Goal: Information Seeking & Learning: Check status

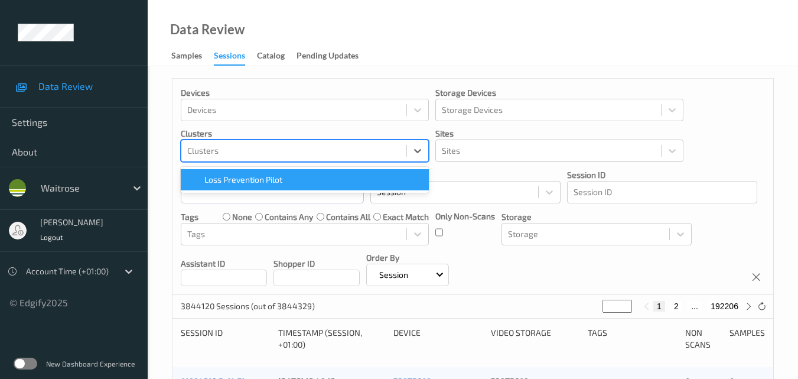
click at [269, 150] on div at bounding box center [293, 151] width 213 height 14
click at [716, 139] on div "Devices Devices Storage Devices Storage Devices Clusters option Loss Prevention…" at bounding box center [473, 187] width 601 height 216
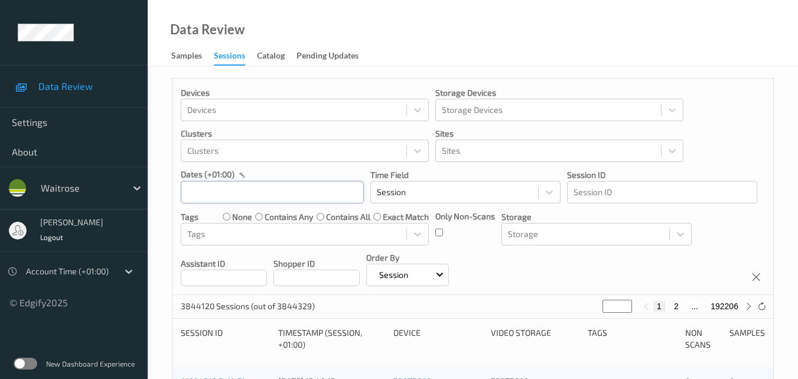
click at [251, 193] on input "text" at bounding box center [272, 192] width 183 height 22
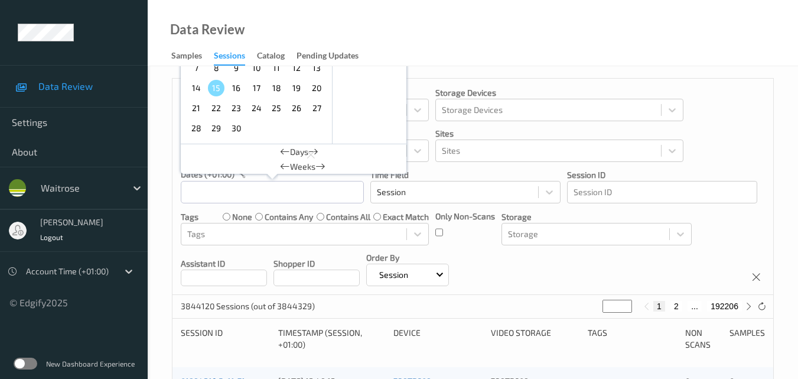
click at [299, 72] on span "12" at bounding box center [296, 68] width 17 height 17
type input "[DATE] 00:00 -> [DATE] 23:59"
click at [717, 149] on div "Devices Devices Storage Devices Storage Devices Clusters Clusters Sites Sites d…" at bounding box center [473, 187] width 601 height 216
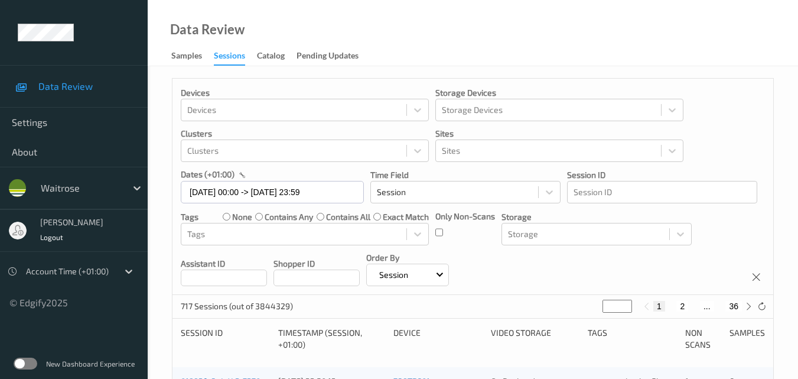
scroll to position [118, 0]
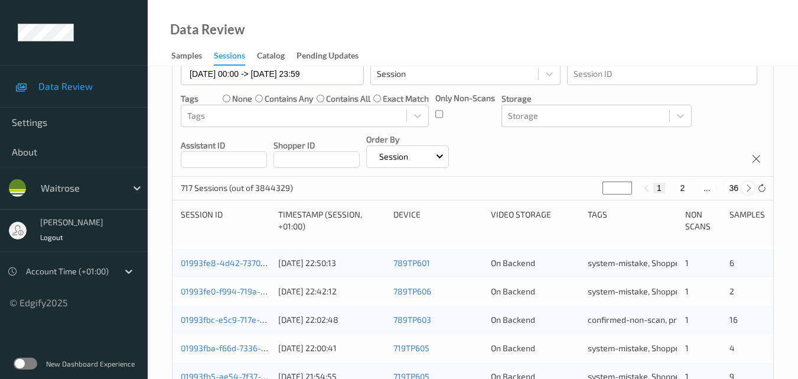
click at [750, 187] on icon at bounding box center [748, 188] width 9 height 9
type input "*"
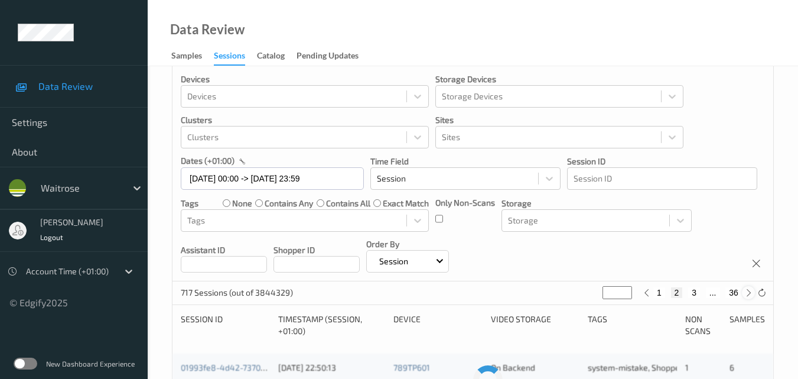
scroll to position [0, 0]
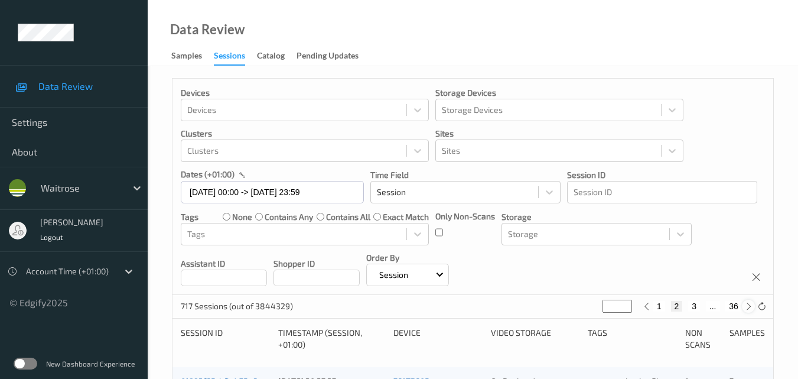
click at [749, 304] on icon at bounding box center [748, 306] width 9 height 9
type input "*"
click at [749, 304] on icon at bounding box center [748, 306] width 9 height 9
type input "*"
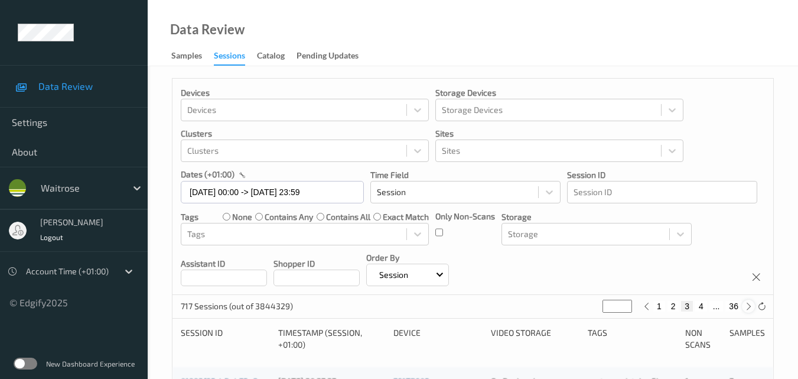
type input "*"
click at [749, 304] on icon at bounding box center [748, 306] width 9 height 9
type input "*"
click at [749, 304] on icon at bounding box center [748, 306] width 9 height 9
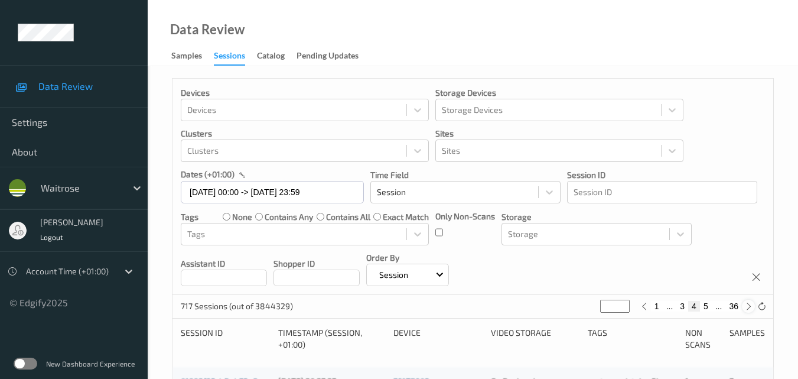
type input "*"
click at [749, 304] on icon at bounding box center [748, 306] width 9 height 9
type input "*"
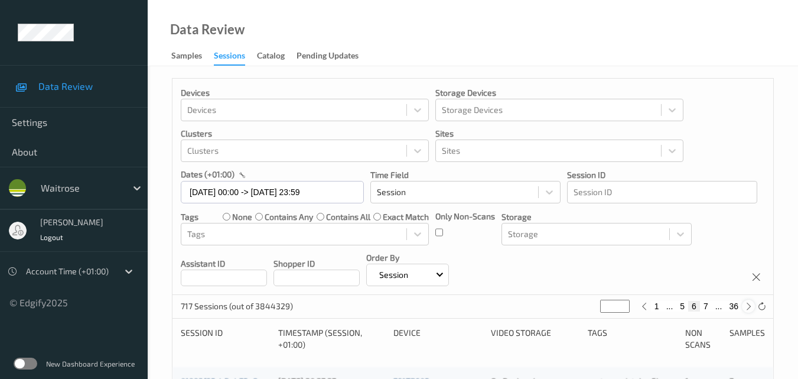
click at [749, 304] on icon at bounding box center [748, 306] width 9 height 9
type input "*"
click at [749, 304] on icon at bounding box center [748, 306] width 9 height 9
type input "*"
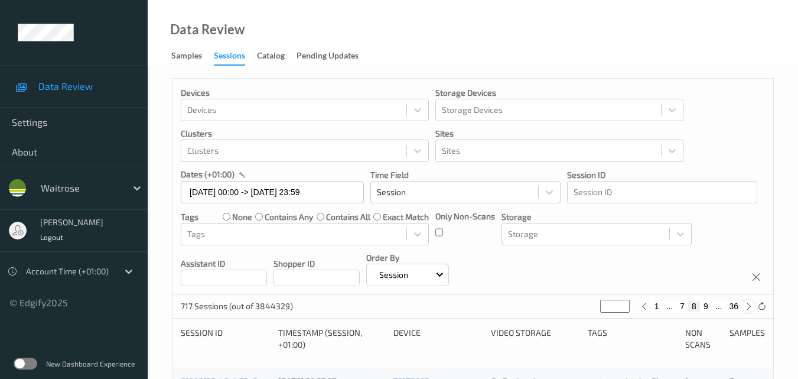
type input "*"
click at [749, 304] on icon at bounding box center [748, 306] width 9 height 9
type input "**"
click at [749, 304] on icon at bounding box center [748, 306] width 9 height 9
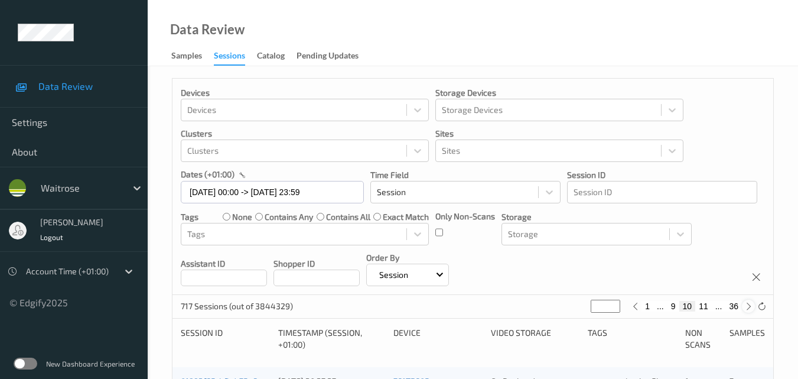
type input "**"
click at [749, 304] on icon at bounding box center [748, 306] width 9 height 9
type input "**"
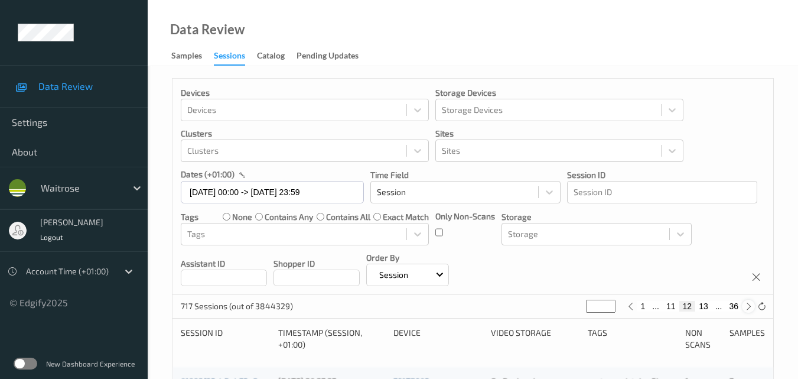
click at [749, 304] on icon at bounding box center [748, 306] width 9 height 9
type input "**"
click at [749, 304] on icon at bounding box center [748, 306] width 9 height 9
type input "**"
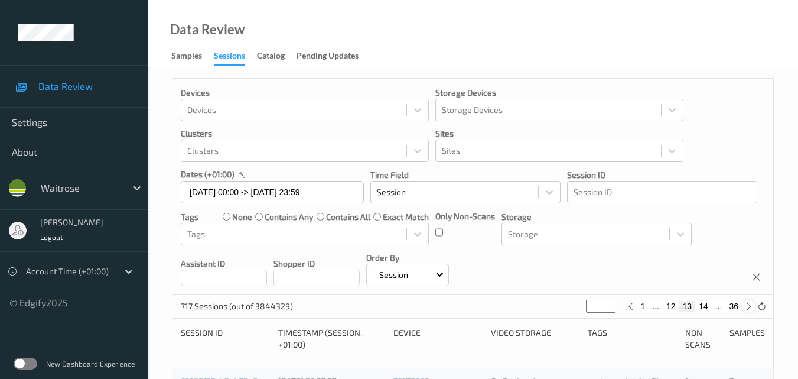
type input "**"
click at [749, 304] on icon at bounding box center [748, 306] width 9 height 9
type input "**"
click at [749, 304] on icon at bounding box center [748, 306] width 9 height 9
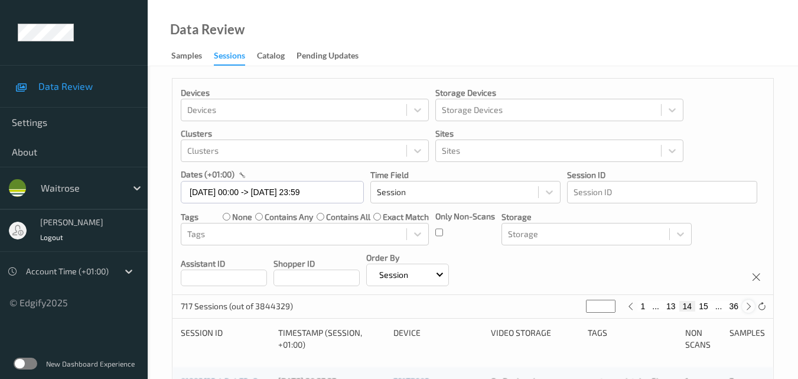
type input "**"
click at [749, 304] on icon at bounding box center [748, 306] width 9 height 9
type input "**"
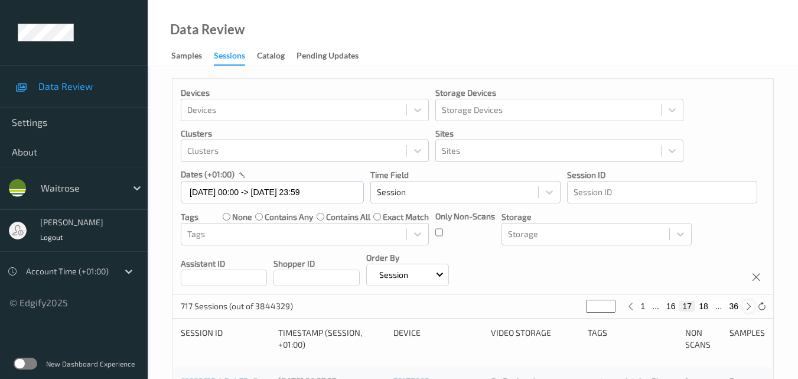
click at [749, 304] on icon at bounding box center [748, 306] width 9 height 9
type input "**"
click at [749, 304] on icon at bounding box center [748, 306] width 9 height 9
type input "**"
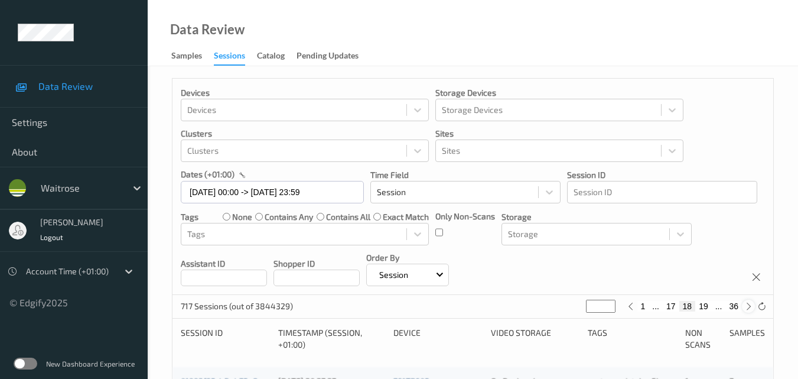
type input "**"
click at [749, 304] on icon at bounding box center [748, 306] width 9 height 9
type input "**"
click at [749, 304] on icon at bounding box center [748, 306] width 9 height 9
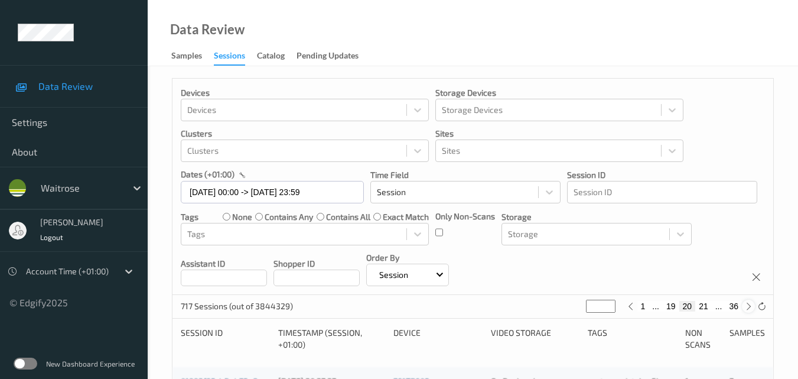
type input "**"
click at [749, 304] on icon at bounding box center [748, 306] width 9 height 9
type input "**"
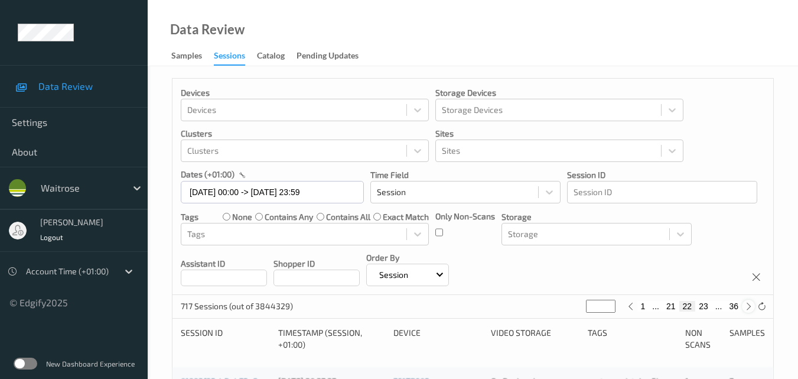
click at [749, 304] on icon at bounding box center [748, 306] width 9 height 9
type input "**"
click at [749, 304] on icon at bounding box center [748, 306] width 9 height 9
type input "**"
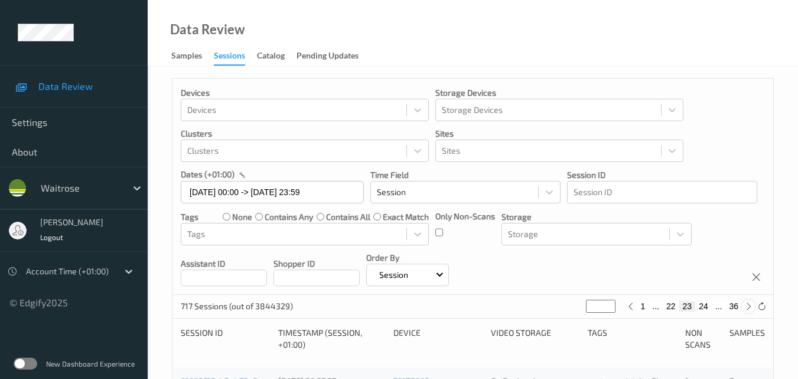
type input "**"
click at [749, 304] on icon at bounding box center [748, 306] width 9 height 9
type input "**"
click at [749, 304] on icon at bounding box center [748, 306] width 9 height 9
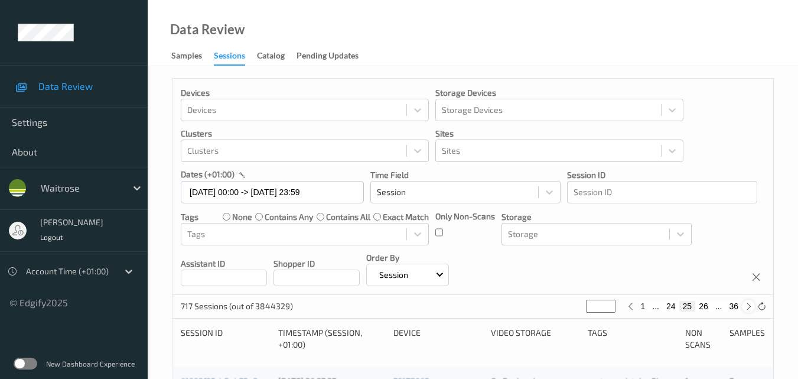
type input "**"
click at [749, 304] on icon at bounding box center [748, 306] width 9 height 9
type input "**"
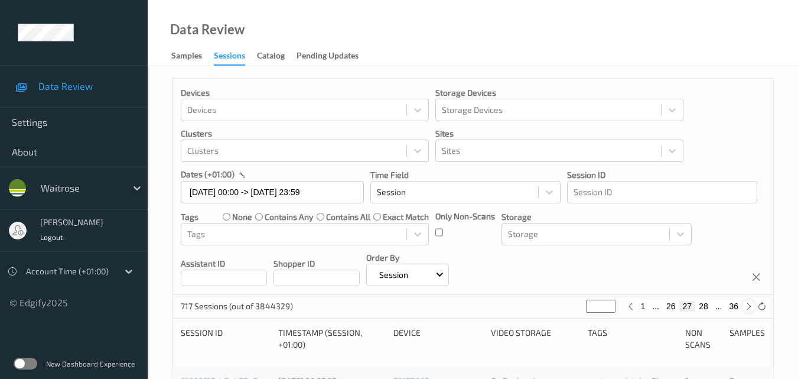
click at [749, 304] on icon at bounding box center [748, 306] width 9 height 9
type input "**"
click at [749, 304] on icon at bounding box center [748, 306] width 9 height 9
type input "**"
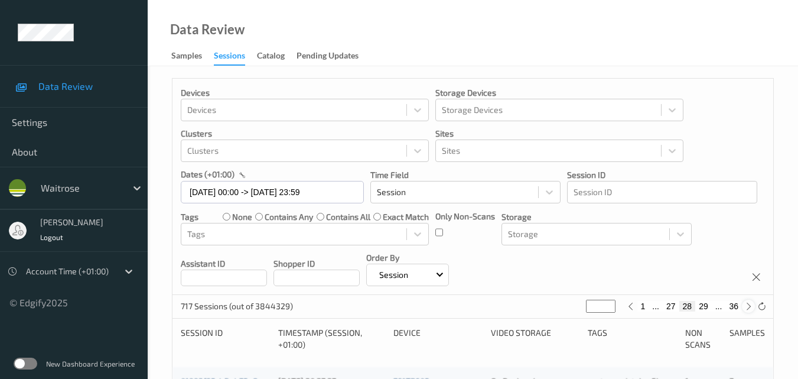
type input "**"
click at [749, 304] on icon at bounding box center [748, 306] width 9 height 9
type input "**"
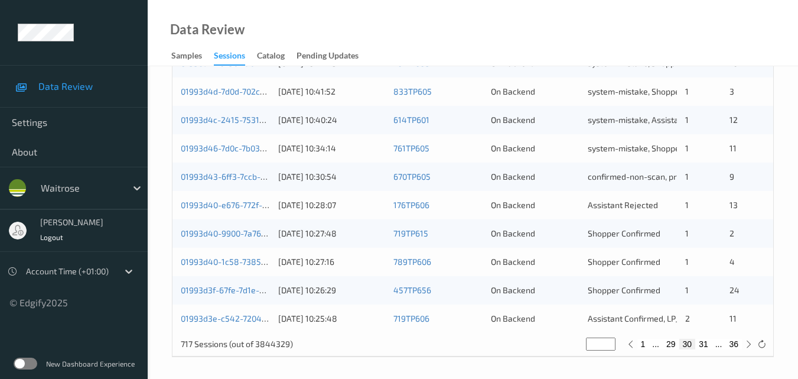
scroll to position [604, 0]
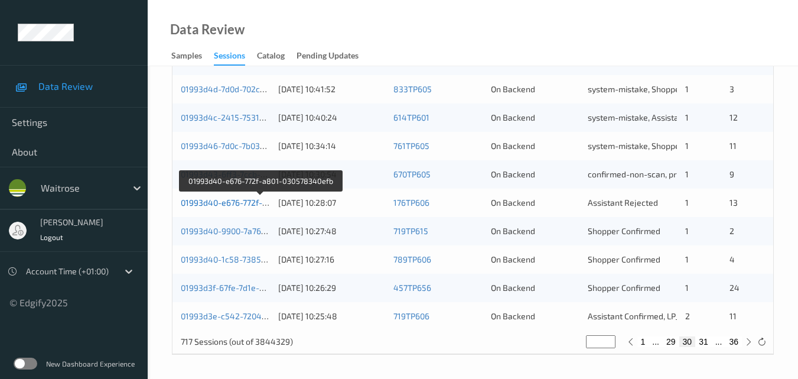
click at [233, 201] on link "01993d40-e676-772f-a801-030578340efb" at bounding box center [260, 202] width 159 height 10
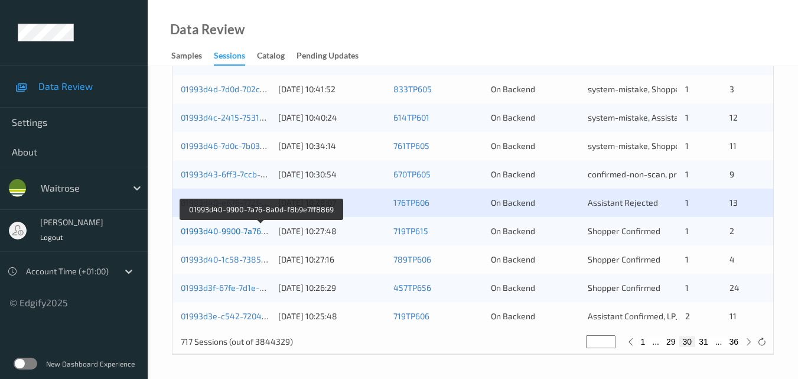
click at [217, 227] on link "01993d40-9900-7a76-8a0d-f8b9e7ff8869" at bounding box center [261, 231] width 160 height 10
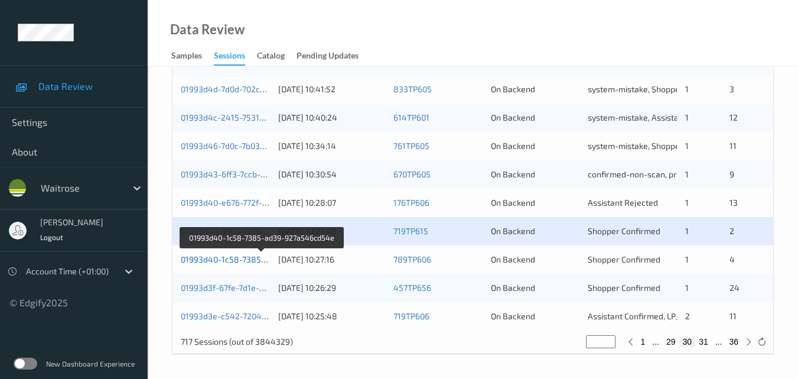
click at [242, 255] on link "01993d40-1c58-7385-ad39-927a546cd54e" at bounding box center [262, 259] width 163 height 10
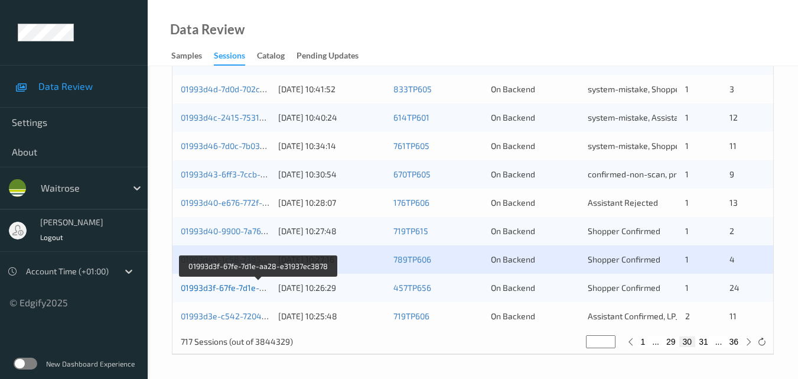
click at [230, 288] on link "01993d3f-67fe-7d1e-aa28-e31937ec3878" at bounding box center [259, 287] width 157 height 10
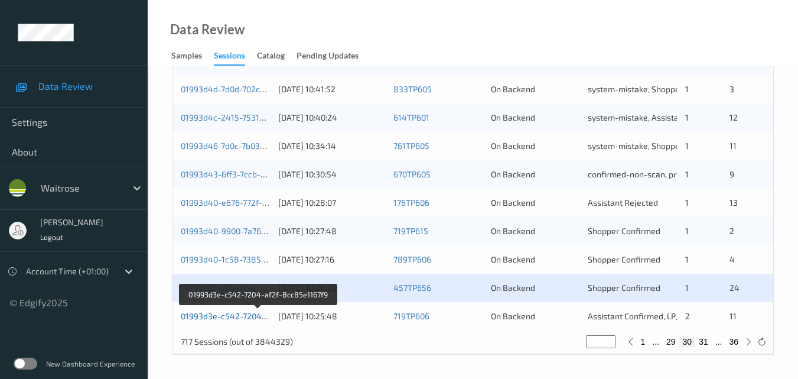
click at [223, 314] on link "01993d3e-c542-7204-af2f-8cc85e1167f9" at bounding box center [258, 316] width 155 height 10
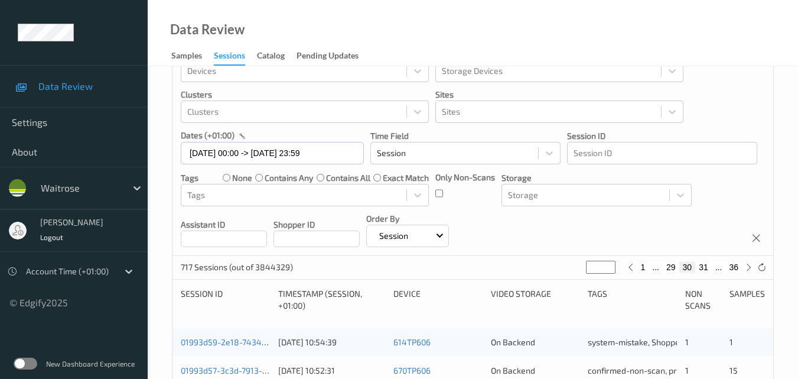
scroll to position [0, 0]
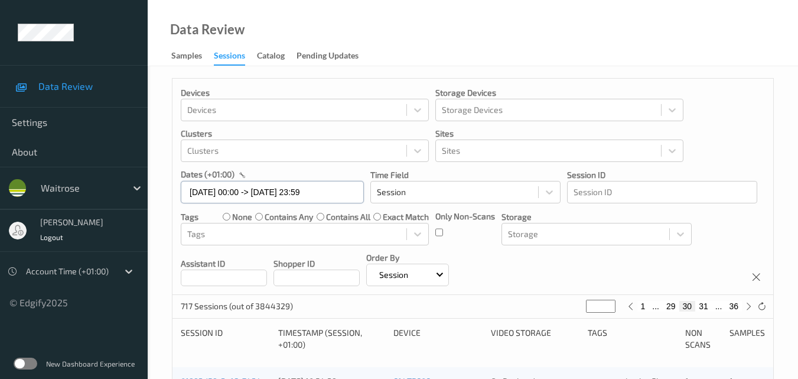
click at [339, 194] on input "[DATE] 00:00 -> [DATE] 23:59" at bounding box center [272, 192] width 183 height 22
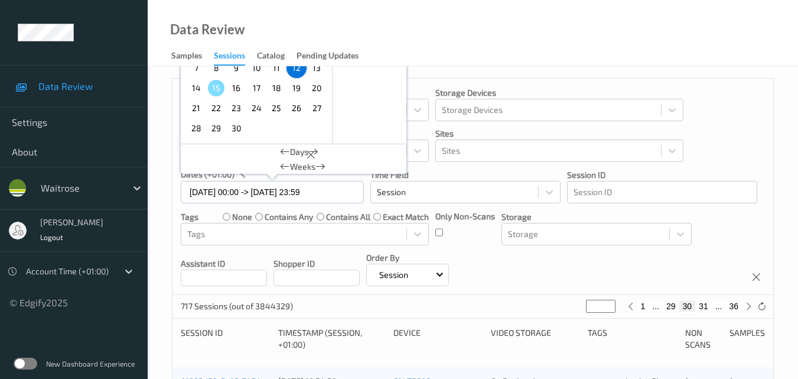
click at [322, 71] on span "13" at bounding box center [316, 68] width 17 height 17
type input "[DATE] 00:00"
type input "*"
click at [322, 71] on span "13" at bounding box center [316, 68] width 17 height 17
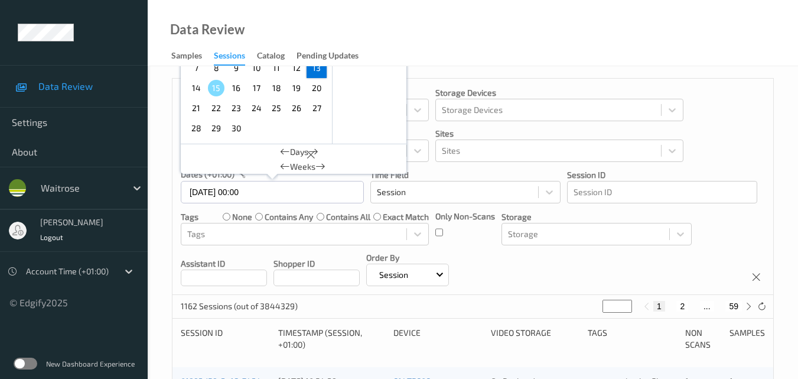
type input "[DATE] 00:00 -> [DATE] 23:59"
click at [731, 234] on div "Devices Devices Storage Devices Storage Devices Clusters Clusters Sites Sites d…" at bounding box center [473, 187] width 601 height 216
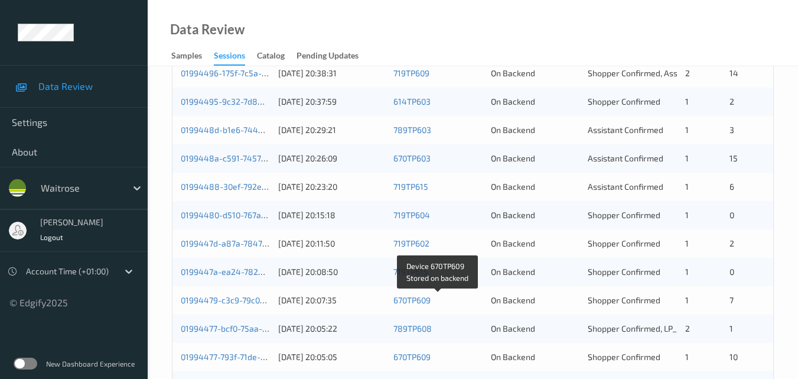
scroll to position [604, 0]
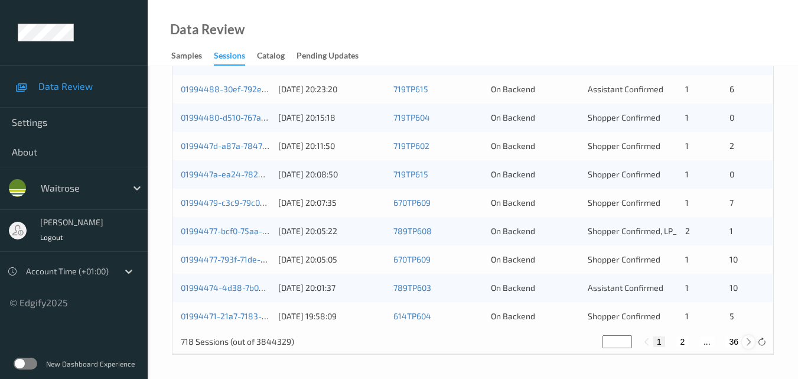
click at [749, 342] on icon at bounding box center [748, 341] width 9 height 9
type input "*"
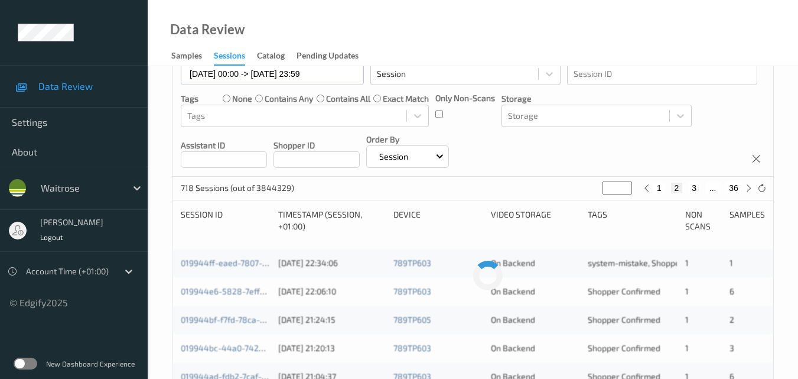
scroll to position [236, 0]
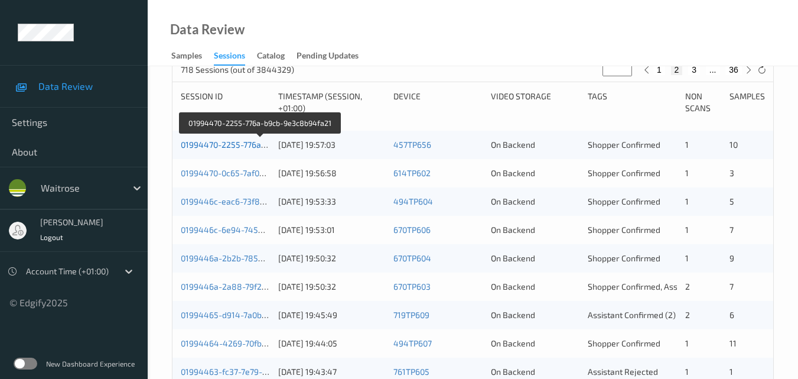
click at [220, 143] on link "01994470-2255-776a-b9cb-9e3c8b94fa21" at bounding box center [261, 144] width 160 height 10
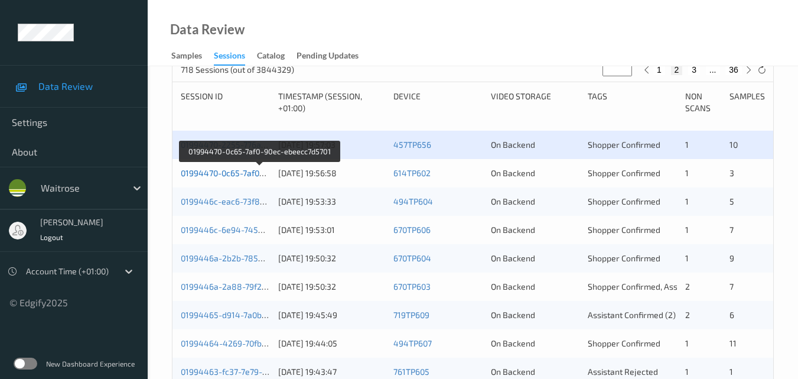
click at [236, 169] on link "01994470-0c65-7af0-90ec-ebeecc7d5701" at bounding box center [259, 173] width 157 height 10
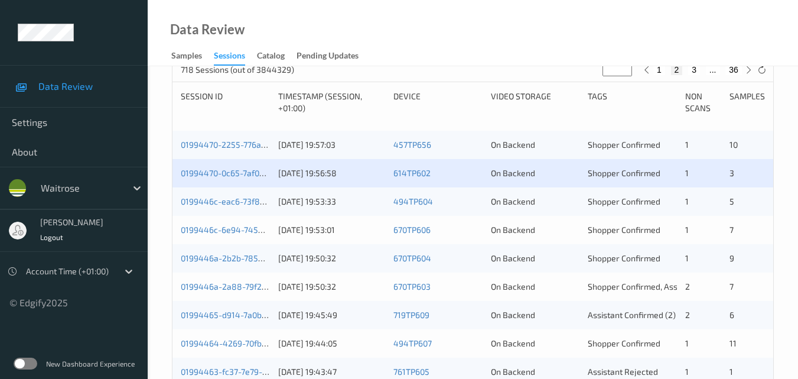
click at [224, 194] on div "0199446c-eac6-73f8-b542-6ce08e72b7c2 [DATE] 19:53:33 494TP604 On Backend Shoppe…" at bounding box center [473, 201] width 601 height 28
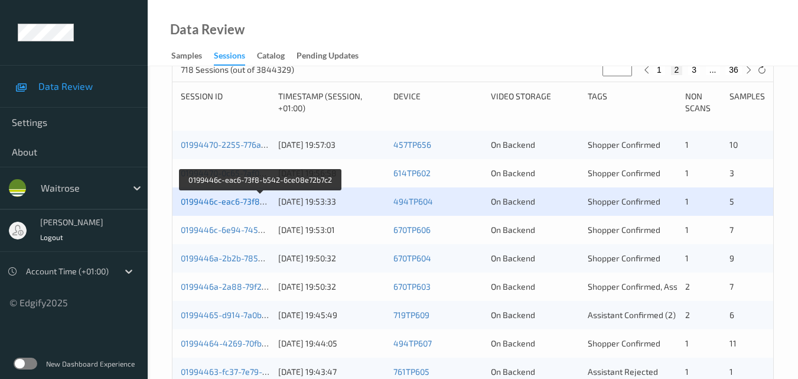
click at [243, 201] on link "0199446c-eac6-73f8-b542-6ce08e72b7c2" at bounding box center [261, 201] width 161 height 10
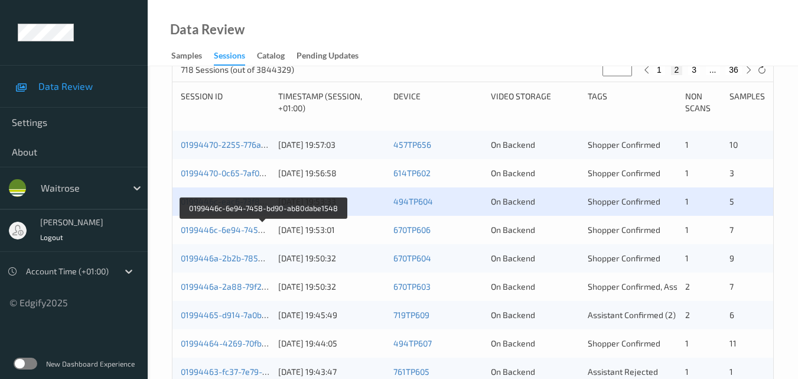
click at [223, 224] on div "0199446c-6e94-7458-bd90-ab80dabe1548" at bounding box center [225, 230] width 89 height 12
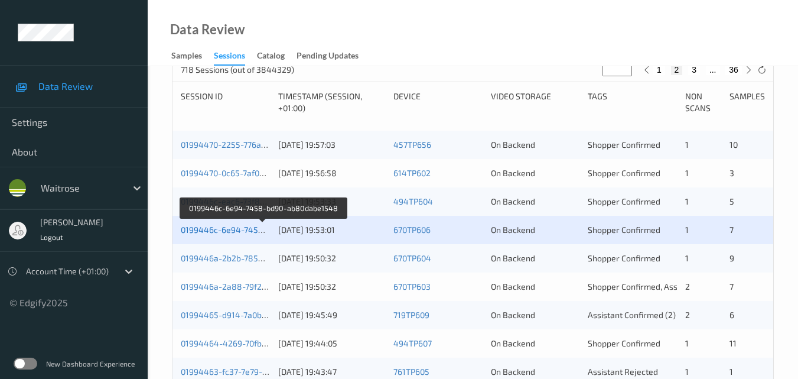
click at [227, 225] on link "0199446c-6e94-7458-bd90-ab80dabe1548" at bounding box center [264, 230] width 166 height 10
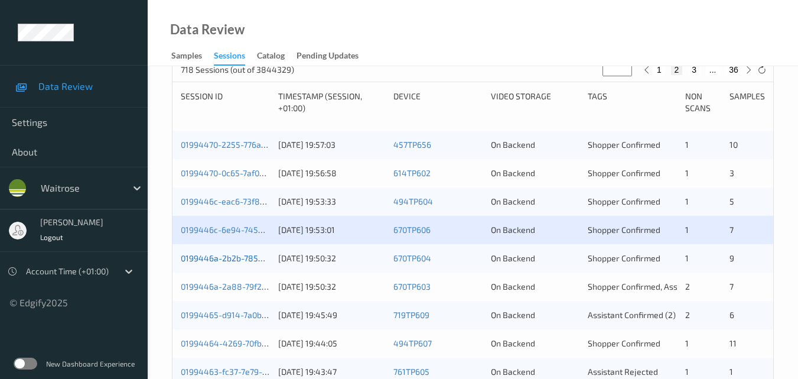
click at [230, 256] on link "0199446a-2b2b-785b-a007-80d813cc487a" at bounding box center [263, 258] width 164 height 10
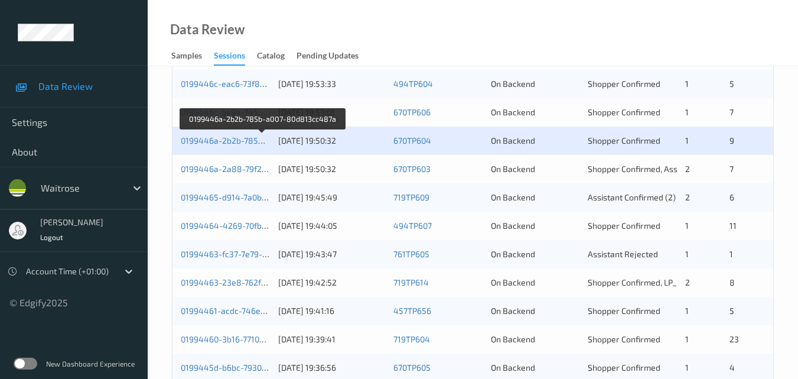
scroll to position [355, 0]
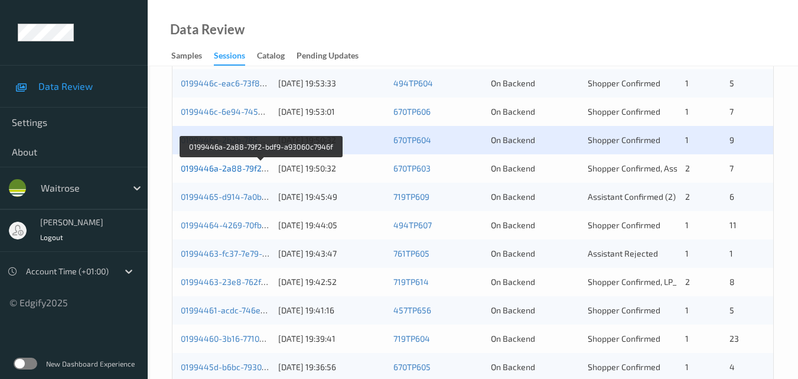
click at [240, 166] on link "0199446a-2a88-79f2-bdf9-a93060c7946f" at bounding box center [261, 168] width 160 height 10
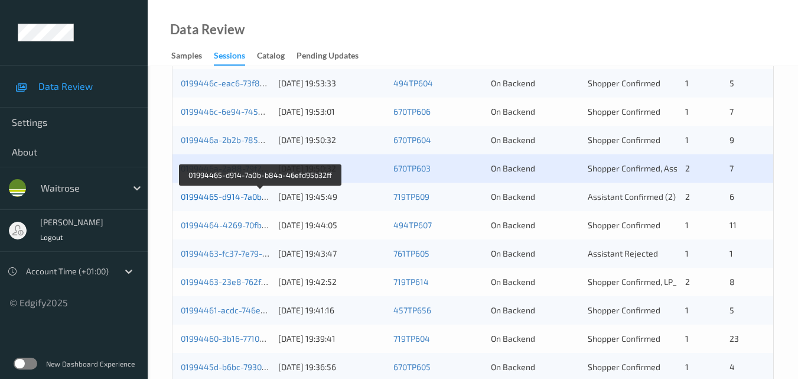
click at [243, 194] on link "01994465-d914-7a0b-b84a-46efd95b32ff" at bounding box center [261, 196] width 160 height 10
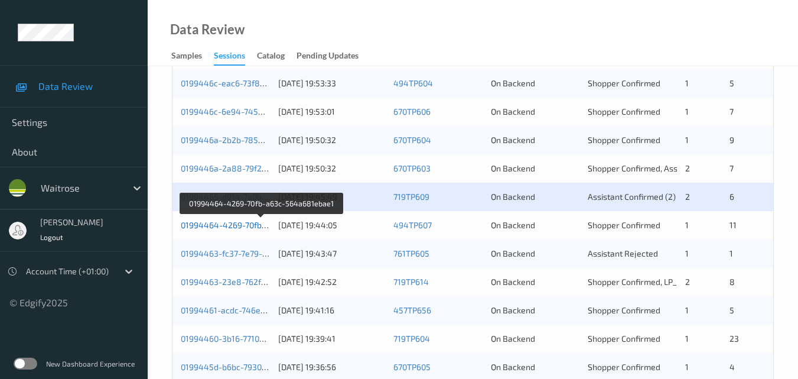
click at [222, 220] on link "01994464-4269-70fb-a63c-564a681ebae1" at bounding box center [262, 225] width 162 height 10
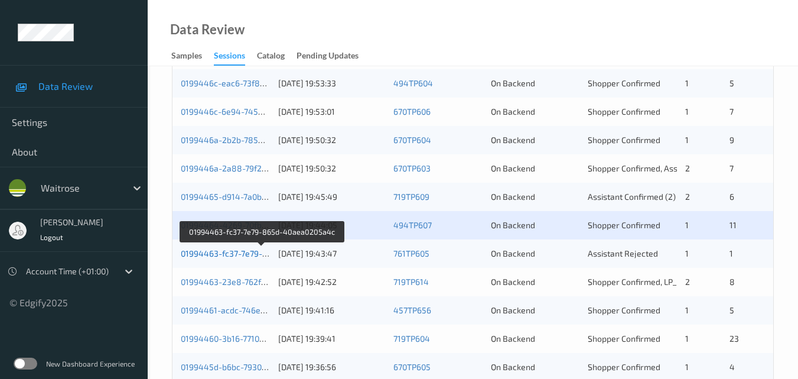
click at [230, 248] on link "01994463-fc37-7e79-865d-40aea0205a4c" at bounding box center [262, 253] width 162 height 10
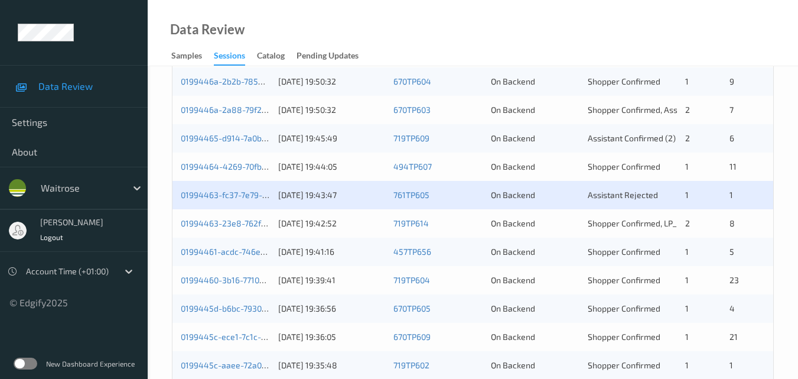
scroll to position [414, 0]
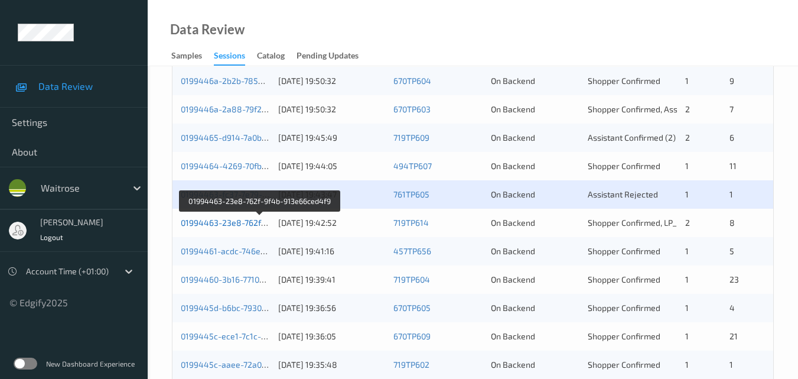
click at [251, 225] on link "01994463-23e8-762f-9f4b-913e66ced4f9" at bounding box center [260, 222] width 159 height 10
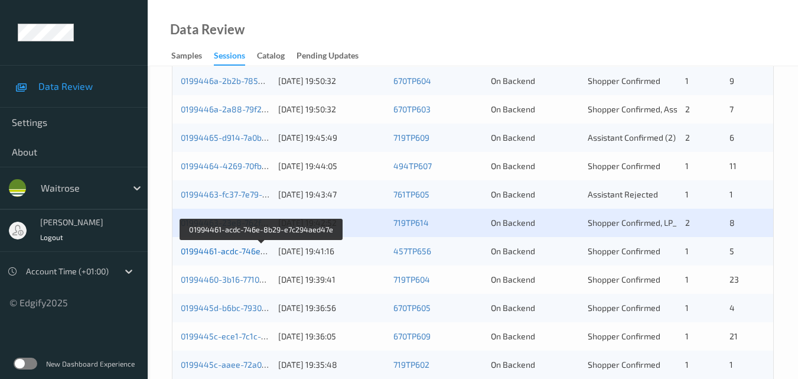
click at [221, 249] on link "01994461-acdc-746e-8b29-e7c294aed47e" at bounding box center [262, 251] width 162 height 10
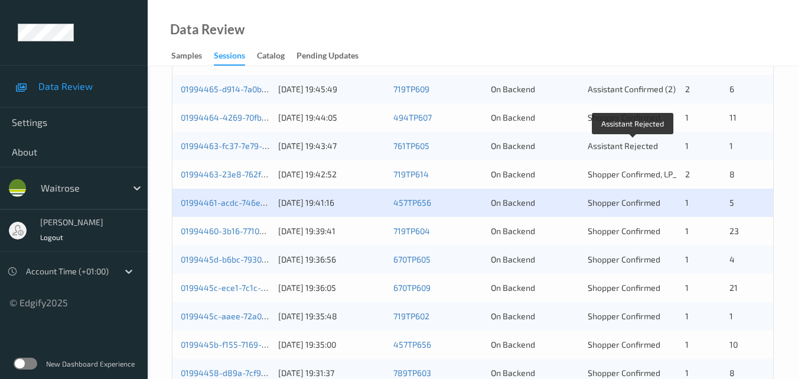
scroll to position [532, 0]
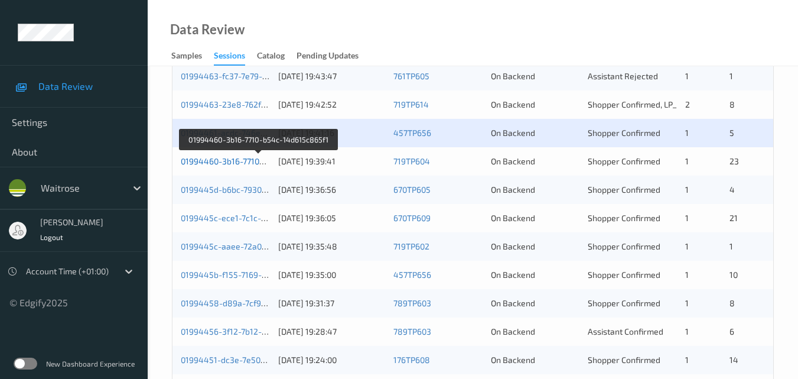
click at [234, 160] on link "01994460-3b16-7710-b54c-14d615c865f1" at bounding box center [259, 161] width 157 height 10
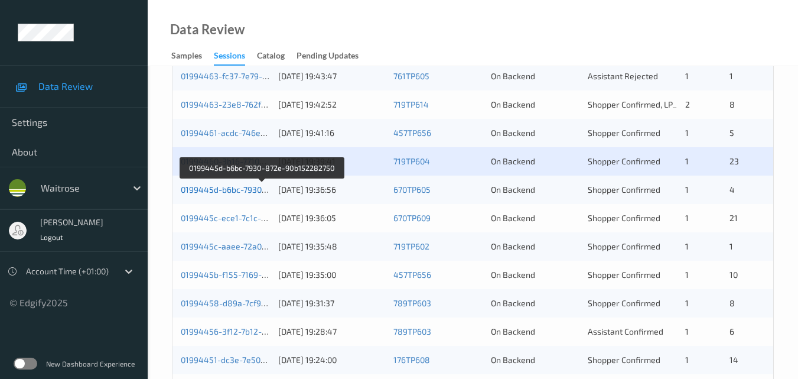
click at [233, 188] on link "0199445d-b6bc-7930-872e-90b152282750" at bounding box center [262, 189] width 162 height 10
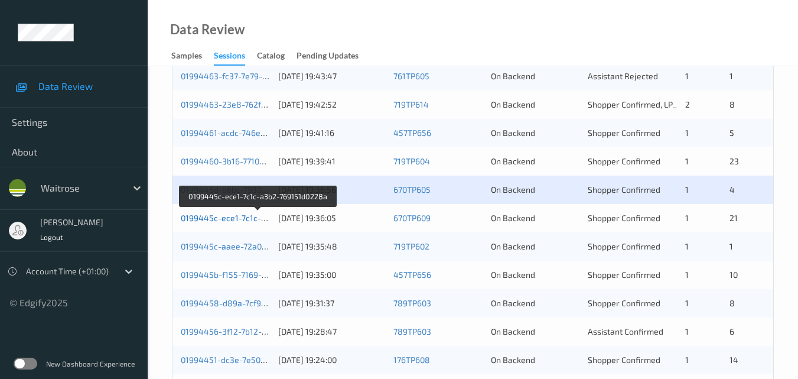
click at [232, 215] on link "0199445c-ece1-7c1c-a3b2-769151d0228a" at bounding box center [259, 218] width 157 height 10
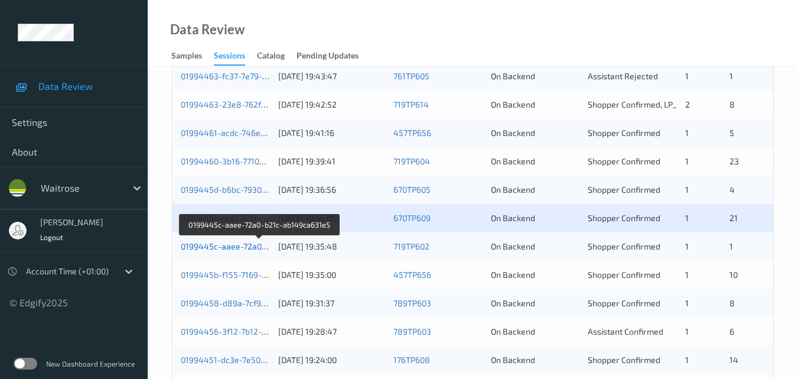
click at [232, 242] on link "0199445c-aaee-72a0-b21c-ab149ca631e5" at bounding box center [261, 246] width 160 height 10
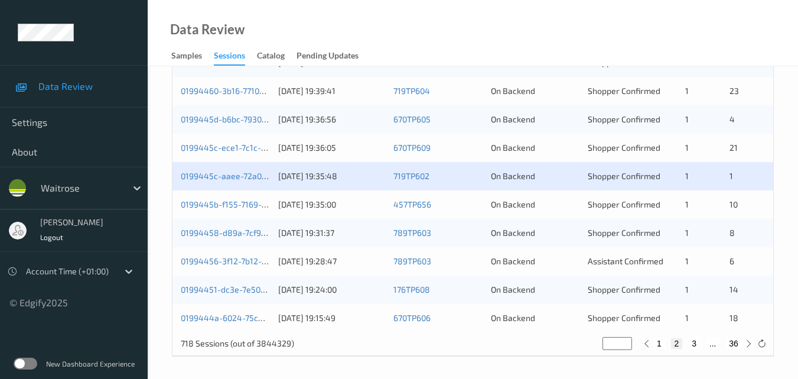
scroll to position [604, 0]
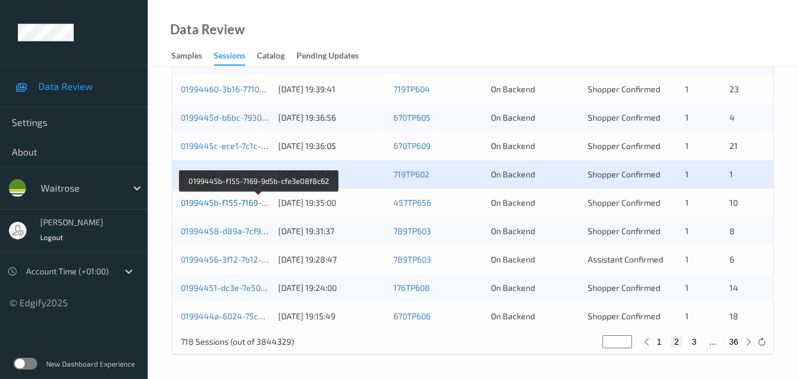
click at [236, 199] on link "0199445b-f155-7169-9d5b-cfe3e08f8c62" at bounding box center [259, 202] width 157 height 10
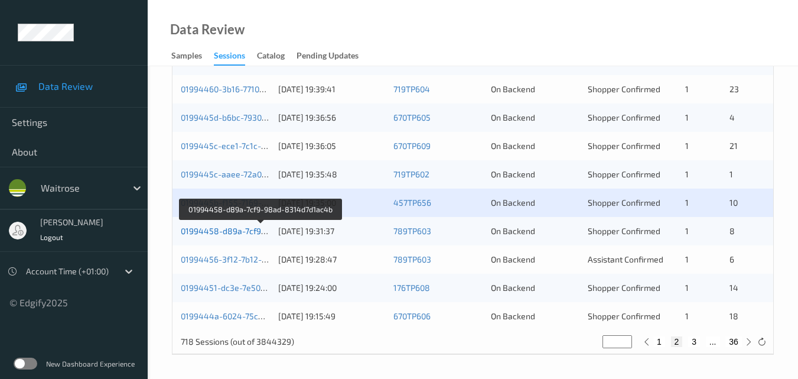
click at [230, 227] on link "01994458-d89a-7cf9-98ad-8314d7d1ac4b" at bounding box center [262, 231] width 162 height 10
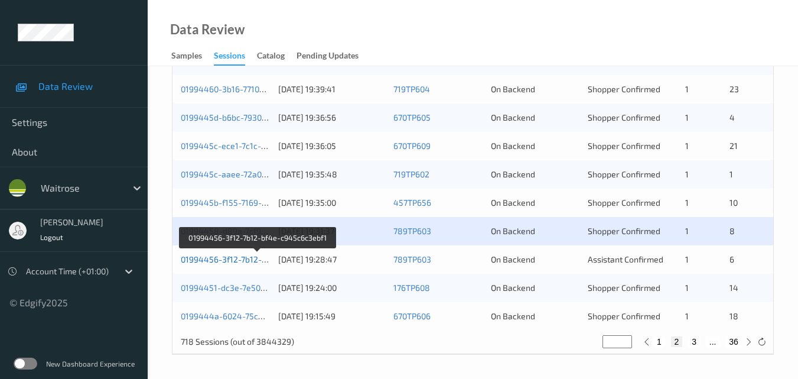
click at [250, 259] on link "01994456-3f12-7b12-bf4e-c945c6c3ebf1" at bounding box center [258, 259] width 155 height 10
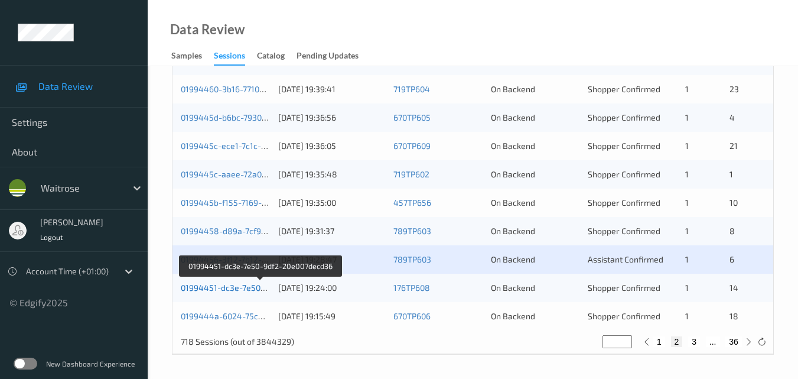
click at [226, 286] on link "01994451-dc3e-7e50-9df2-20e007decd36" at bounding box center [261, 287] width 160 height 10
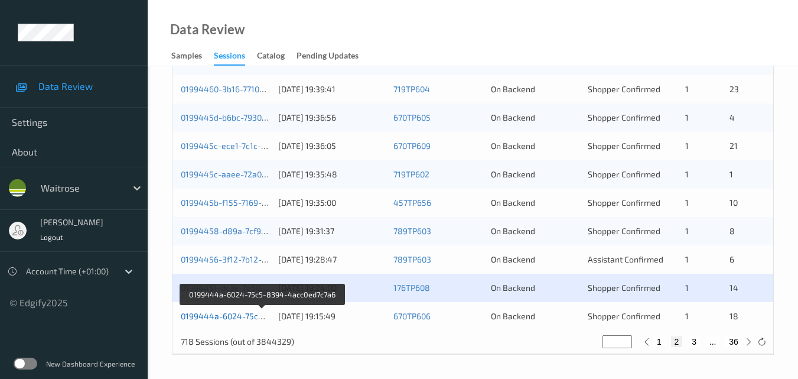
click at [230, 313] on link "0199444a-6024-75c5-8394-4acc0ed7c7a6" at bounding box center [263, 316] width 164 height 10
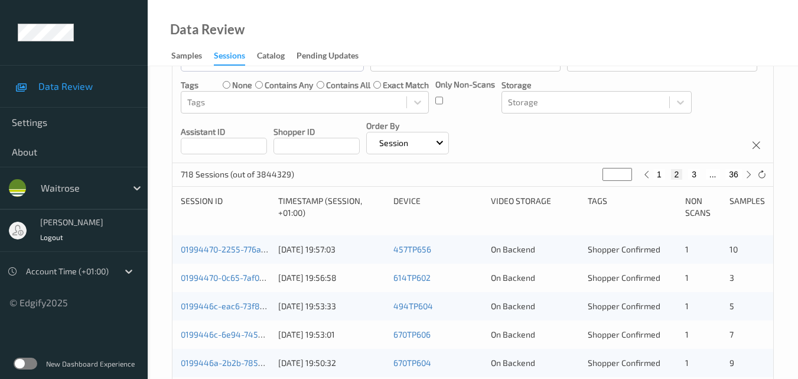
scroll to position [72, 0]
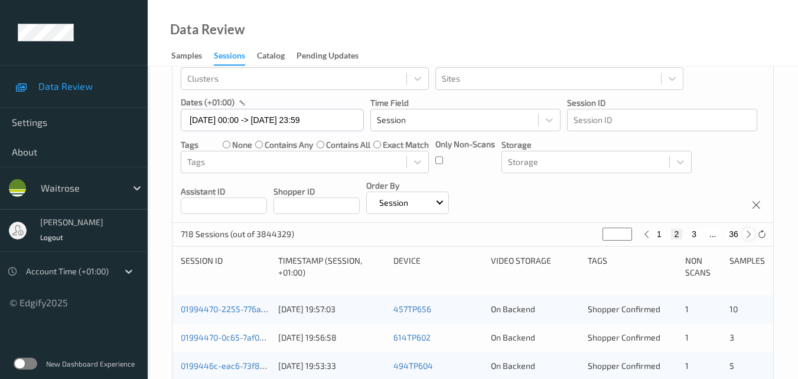
click at [747, 236] on icon at bounding box center [748, 234] width 9 height 9
type input "*"
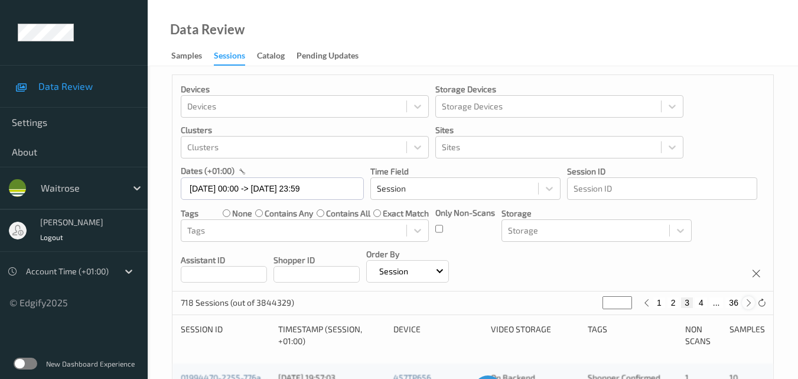
scroll to position [0, 0]
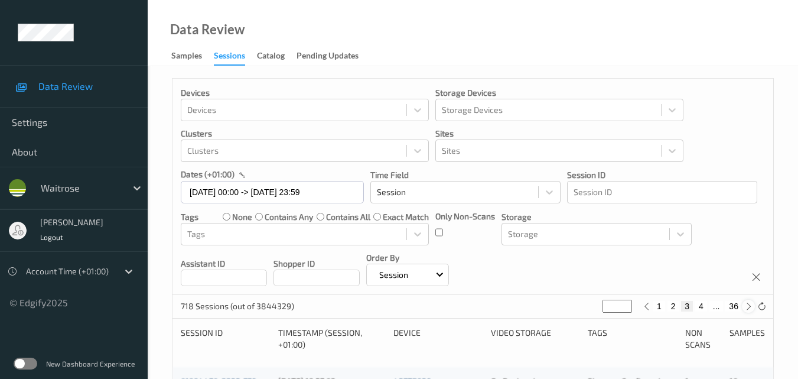
click at [749, 306] on icon at bounding box center [748, 306] width 9 height 9
type input "*"
click at [749, 306] on icon at bounding box center [748, 306] width 9 height 9
type input "*"
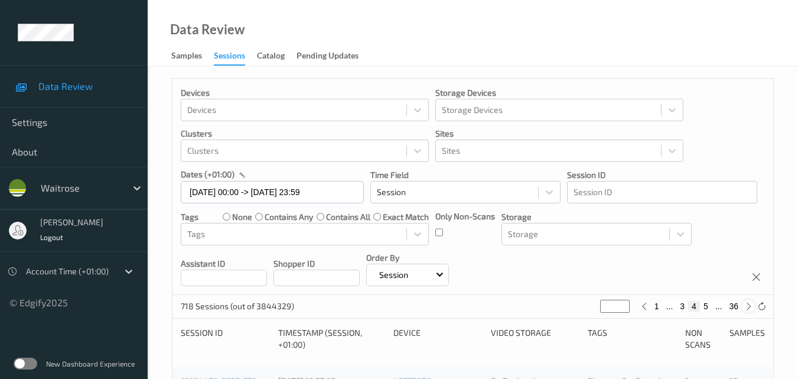
type input "*"
click at [749, 306] on icon at bounding box center [748, 306] width 9 height 9
type input "*"
click at [749, 306] on icon at bounding box center [748, 306] width 9 height 9
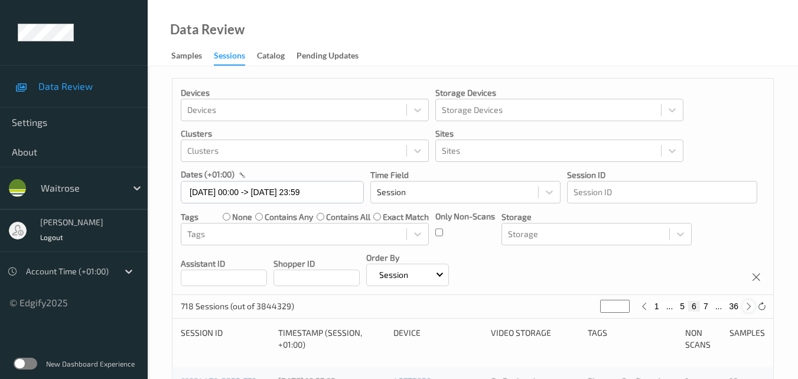
type input "*"
click at [749, 306] on icon at bounding box center [748, 306] width 9 height 9
type input "*"
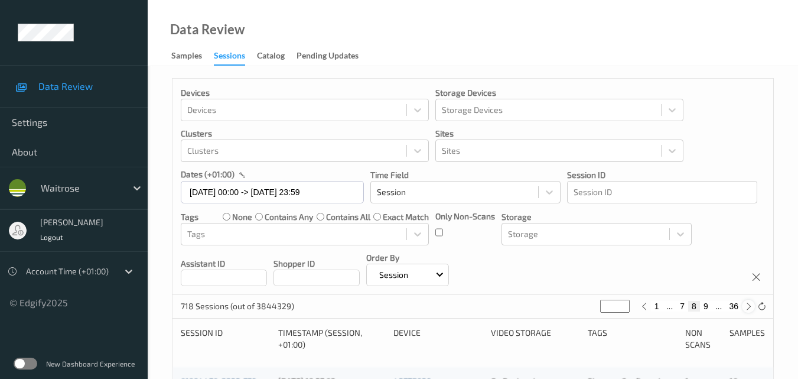
click at [749, 306] on icon at bounding box center [748, 306] width 9 height 9
type input "*"
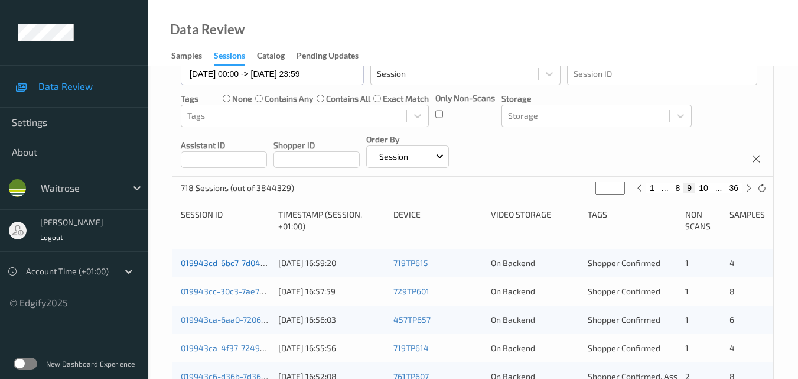
click at [243, 261] on link "019943cd-6bc7-7d04-af4f-becd78d5afd0" at bounding box center [259, 263] width 157 height 10
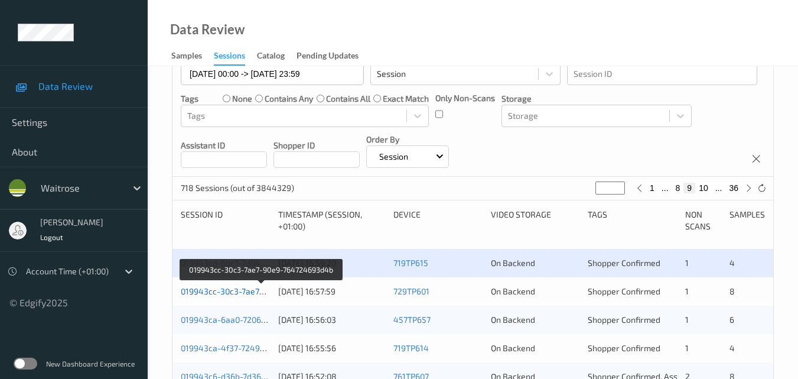
click at [229, 290] on link "019943cc-30c3-7ae7-90e9-764724693d4b" at bounding box center [261, 291] width 161 height 10
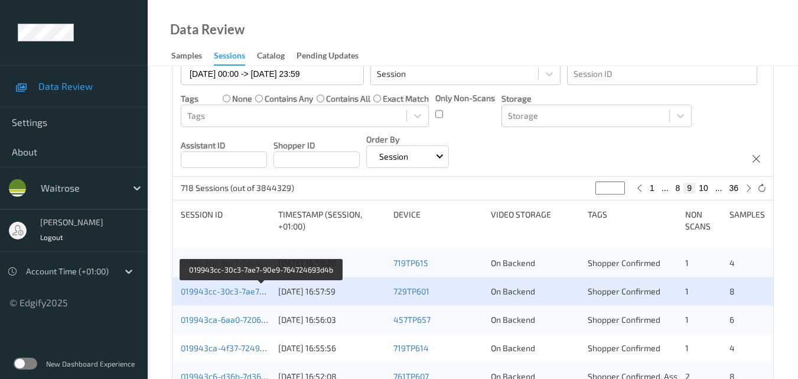
scroll to position [236, 0]
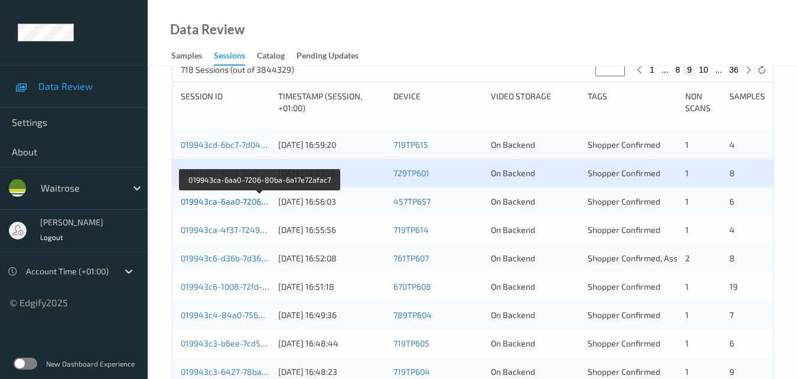
click at [222, 196] on link "019943ca-6aa0-7206-80ba-6a17e72afac7" at bounding box center [260, 201] width 158 height 10
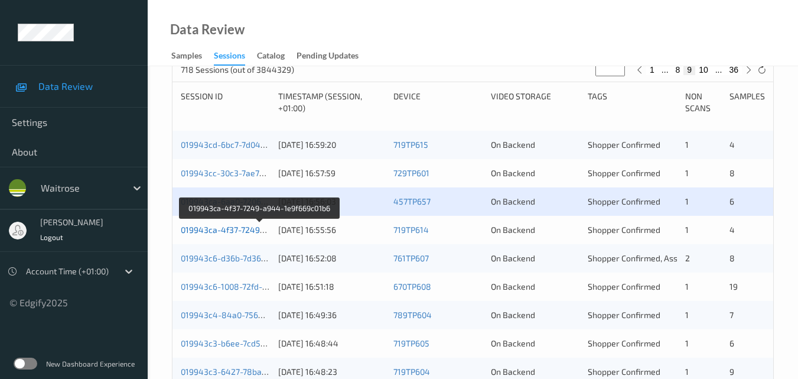
click at [230, 226] on link "019943ca-4f37-7249-a944-1e9f669c01b6" at bounding box center [260, 230] width 158 height 10
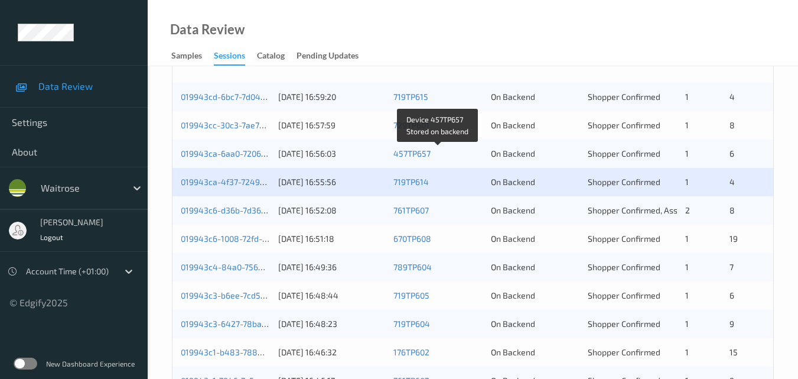
scroll to position [355, 0]
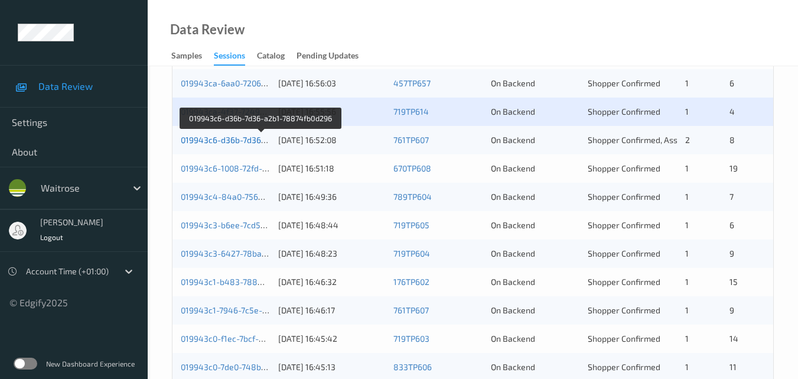
click at [225, 138] on link "019943c6-d36b-7d36-a2b1-78874fb0d296" at bounding box center [261, 140] width 160 height 10
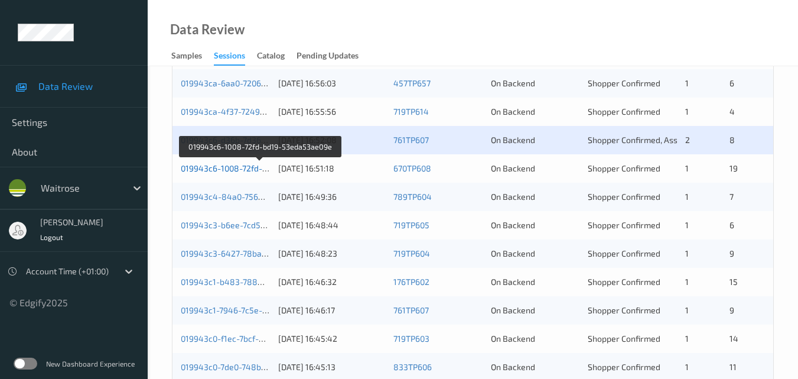
click at [232, 164] on link "019943c6-1008-72fd-bd19-53eda53ae09e" at bounding box center [261, 168] width 160 height 10
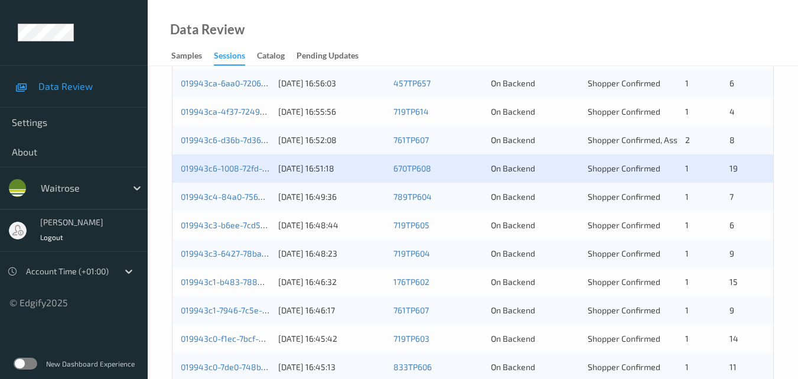
click at [253, 191] on div "019943c4-84a0-756b-a560-b1c6f4f1b60e" at bounding box center [225, 197] width 89 height 12
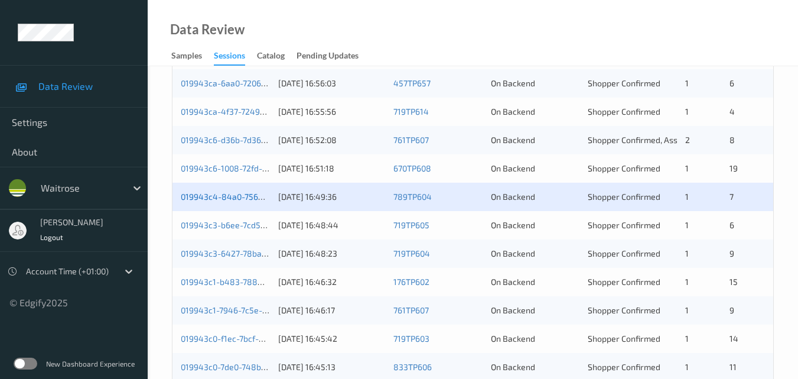
click at [216, 193] on link "019943c4-84a0-756b-a560-b1c6f4f1b60e" at bounding box center [260, 196] width 159 height 10
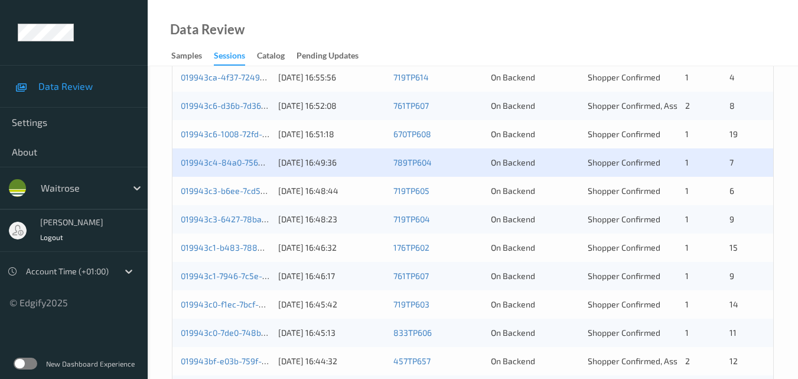
scroll to position [414, 0]
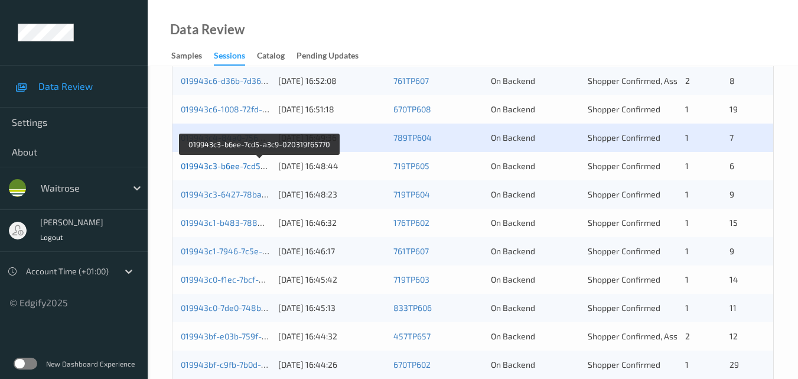
click at [238, 165] on link "019943c3-b6ee-7cd5-a3c9-020319f65770" at bounding box center [260, 166] width 158 height 10
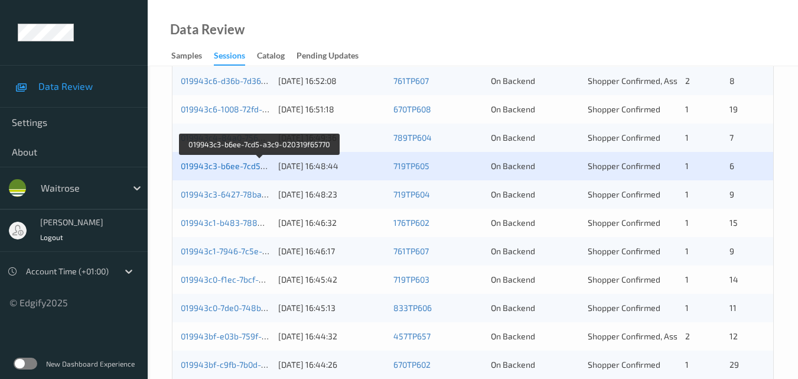
click at [243, 162] on link "019943c3-b6ee-7cd5-a3c9-020319f65770" at bounding box center [260, 166] width 158 height 10
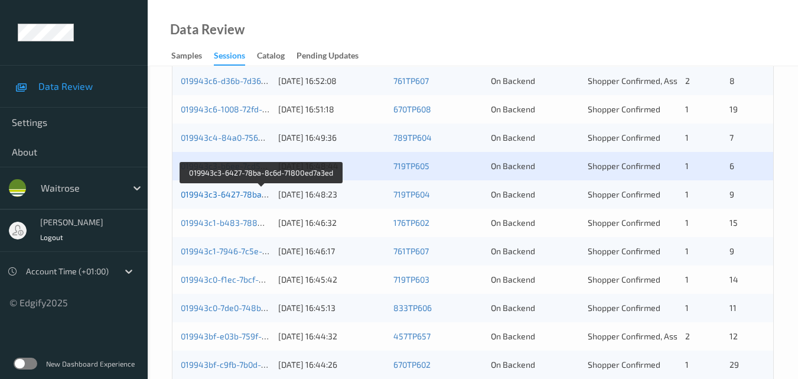
click at [230, 193] on link "019943c3-6427-78ba-8c6d-71800ed7a3ed" at bounding box center [261, 194] width 161 height 10
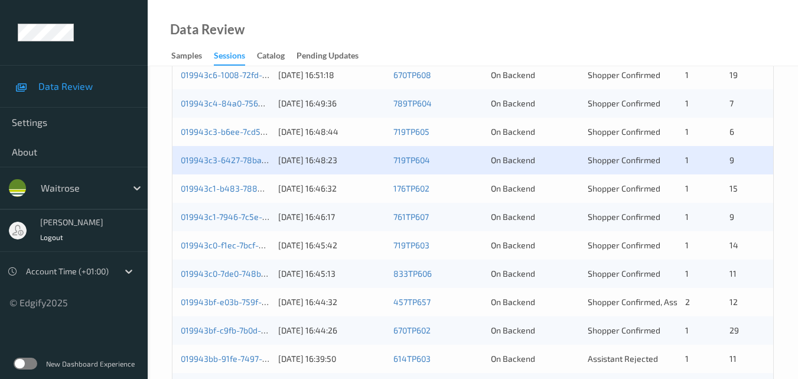
scroll to position [473, 0]
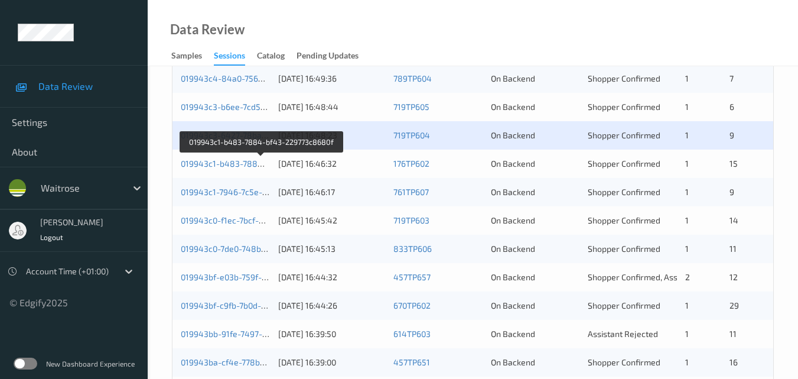
click at [230, 158] on div "019943c1-b483-7884-bf43-229773c8680f" at bounding box center [225, 164] width 89 height 12
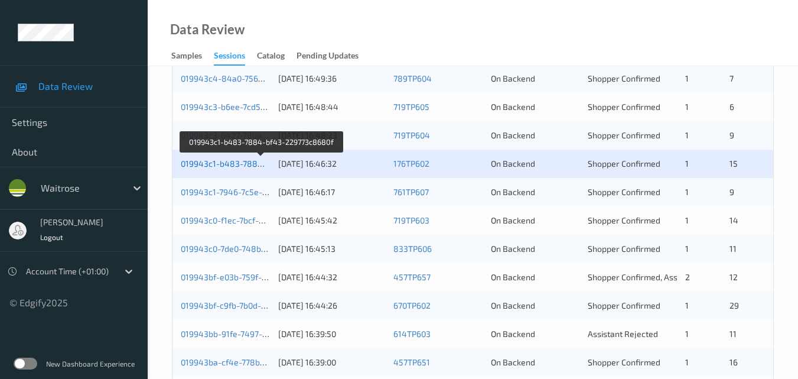
click at [234, 161] on link "019943c1-b483-7884-bf43-229773c8680f" at bounding box center [261, 163] width 161 height 10
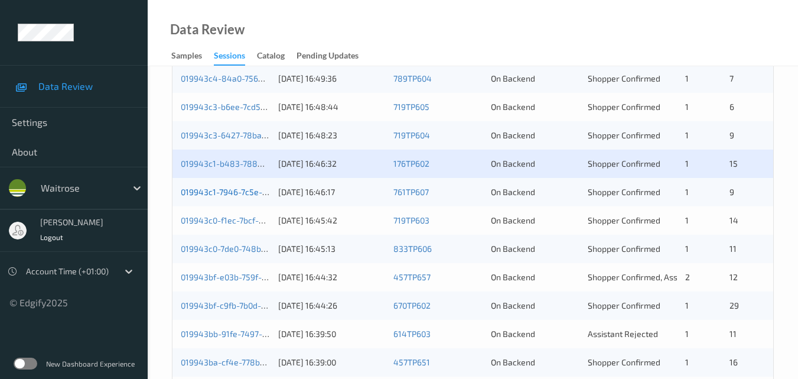
click at [243, 187] on link "019943c1-7946-7c5e-890c-bfd288146bca" at bounding box center [260, 192] width 159 height 10
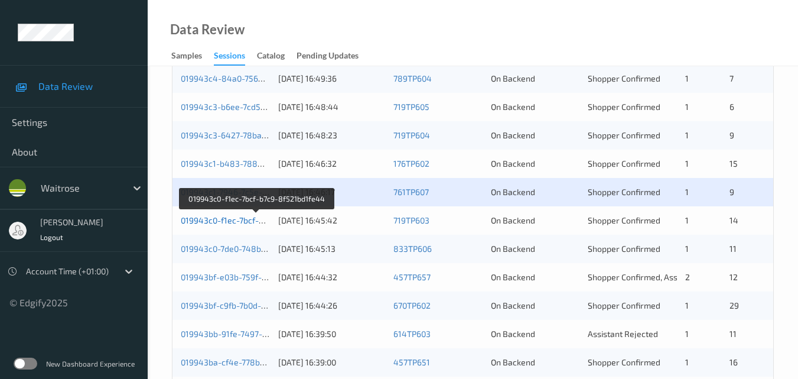
click at [234, 222] on link "019943c0-f1ec-7bcf-b7c9-8f521bd1fe44" at bounding box center [257, 220] width 152 height 10
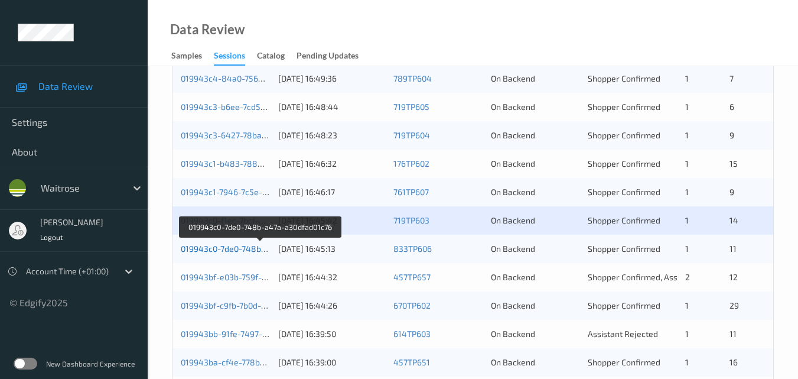
click at [234, 249] on link "019943c0-7de0-748b-a47a-a30dfad01c76" at bounding box center [260, 248] width 159 height 10
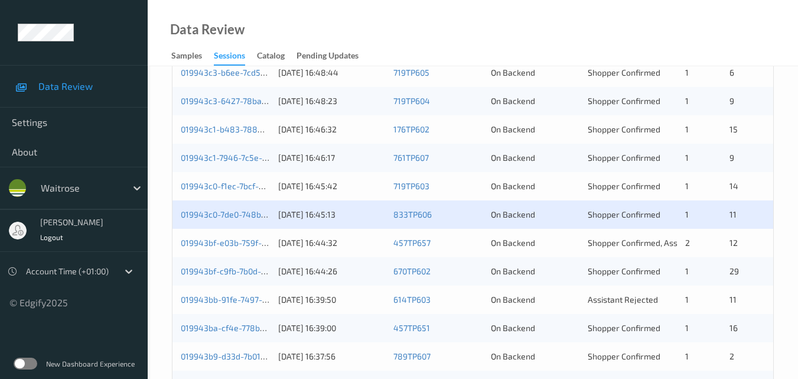
scroll to position [532, 0]
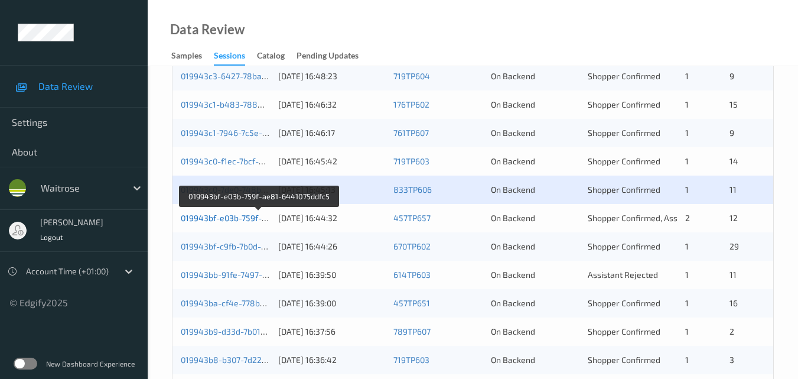
click at [236, 218] on link "019943bf-e03b-759f-ae81-6441075ddfc5" at bounding box center [259, 218] width 157 height 10
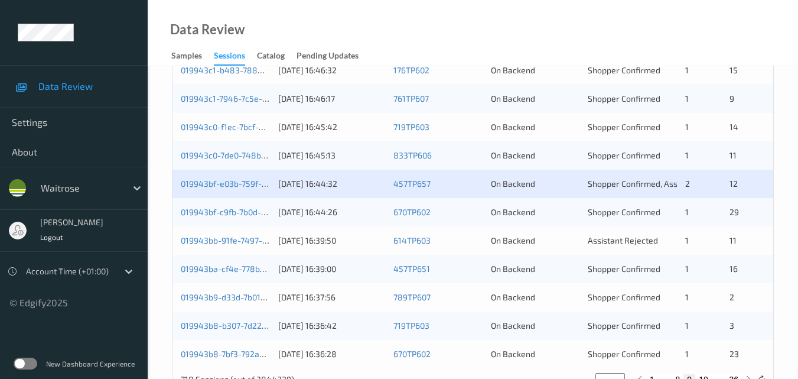
scroll to position [591, 0]
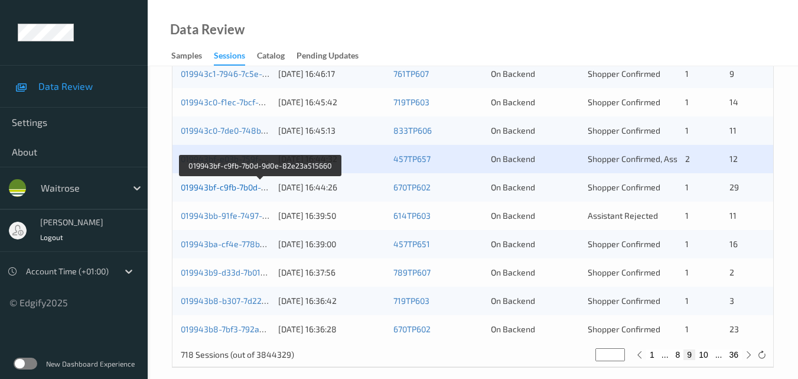
click at [229, 184] on link "019943bf-c9fb-7b0d-9d0e-82e23a515660" at bounding box center [260, 187] width 159 height 10
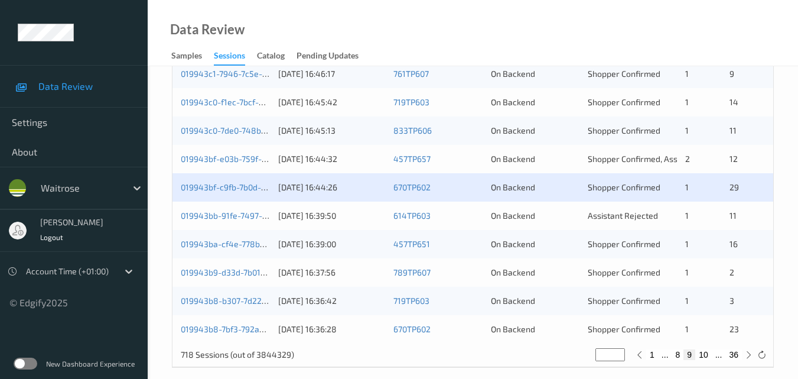
scroll to position [604, 0]
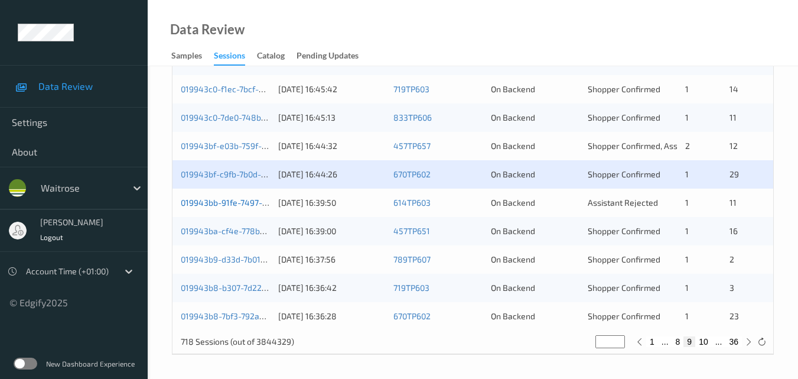
click at [236, 201] on link "019943bb-91fe-7497-ba74-4c176037f94e" at bounding box center [259, 202] width 157 height 10
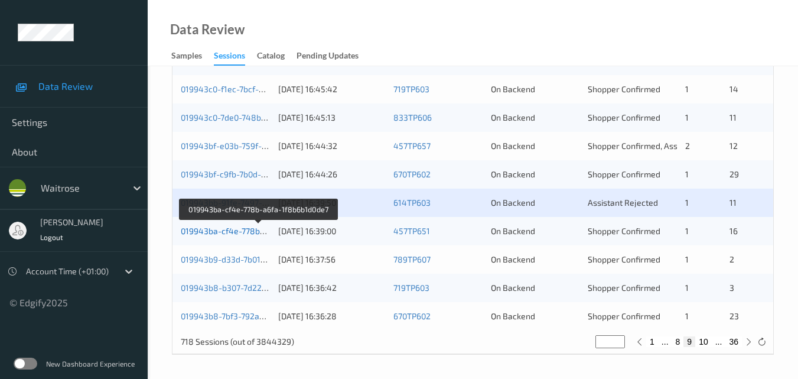
click at [230, 226] on link "019943ba-cf4e-778b-a6fa-1f8b6b1d0de7" at bounding box center [259, 231] width 156 height 10
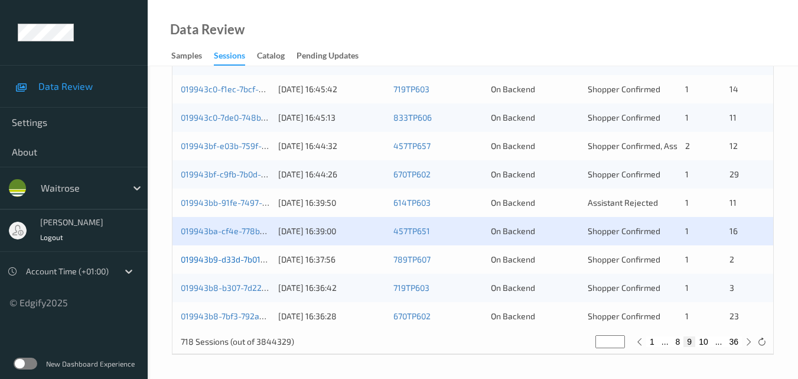
click at [221, 256] on link "019943b9-d33d-7b01-9e99-6a03871311a6" at bounding box center [260, 259] width 159 height 10
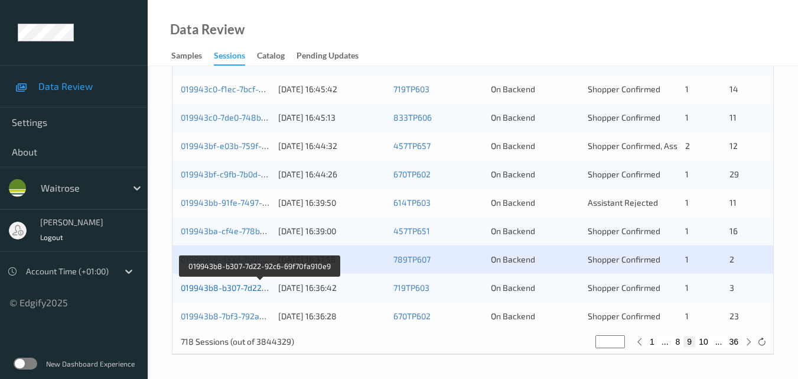
click at [235, 290] on link "019943b8-b307-7d22-92c6-69f70fa910e9" at bounding box center [260, 287] width 158 height 10
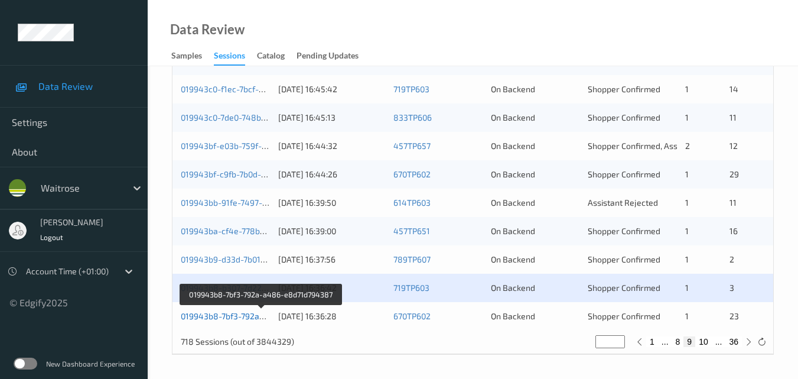
click at [258, 316] on link "019943b8-7bf3-792a-a486-e8d71d794387" at bounding box center [261, 316] width 161 height 10
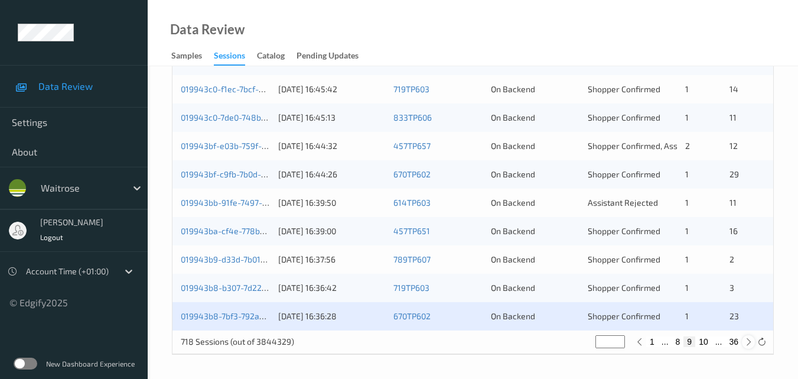
click at [746, 342] on icon at bounding box center [748, 341] width 9 height 9
type input "**"
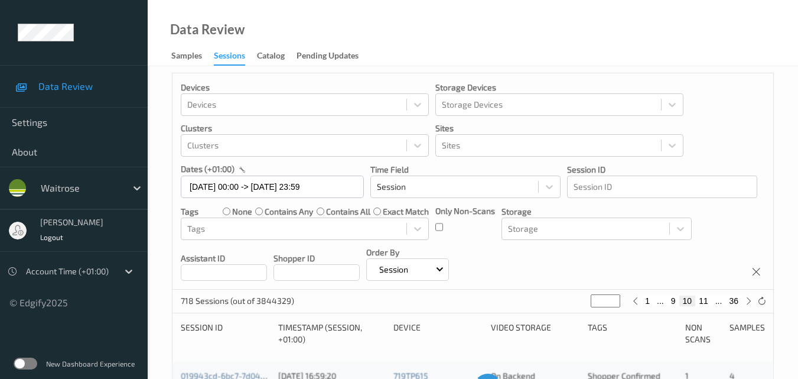
scroll to position [0, 0]
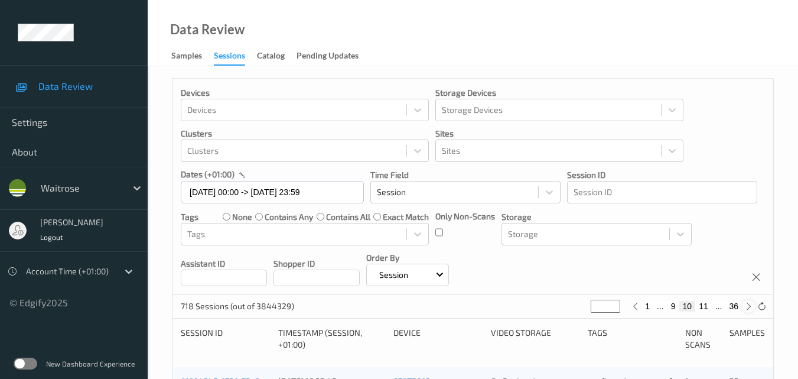
click at [747, 307] on icon at bounding box center [748, 306] width 9 height 9
type input "**"
click at [747, 307] on icon at bounding box center [748, 306] width 9 height 9
type input "**"
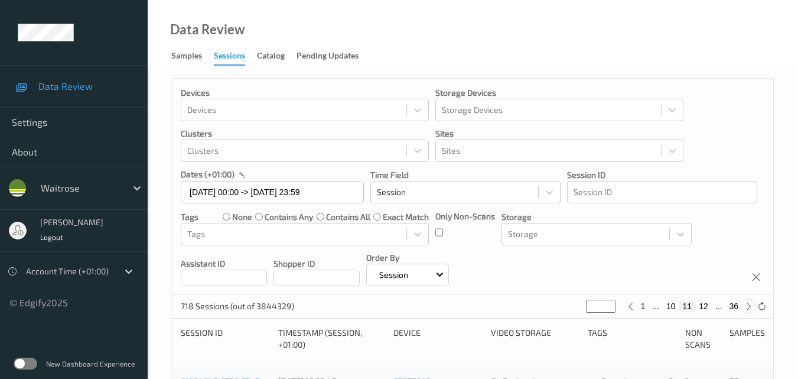
type input "**"
click at [747, 307] on icon at bounding box center [748, 306] width 9 height 9
type input "**"
click at [747, 307] on icon at bounding box center [748, 306] width 9 height 9
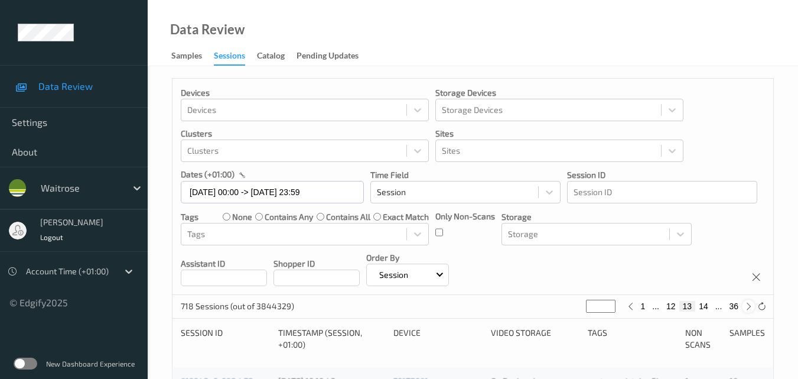
type input "**"
click at [747, 307] on icon at bounding box center [748, 306] width 9 height 9
type input "**"
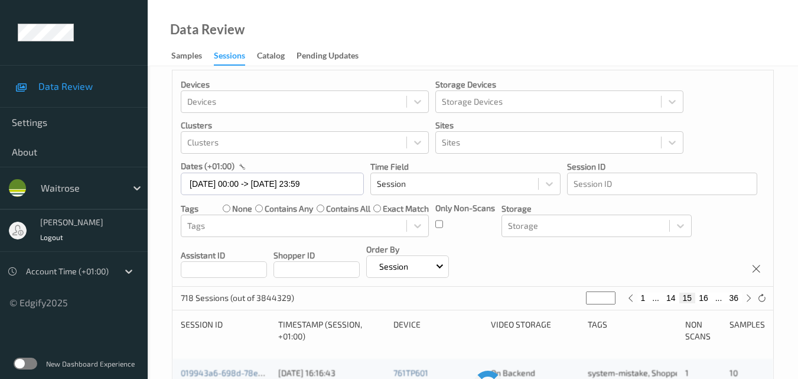
scroll to position [118, 0]
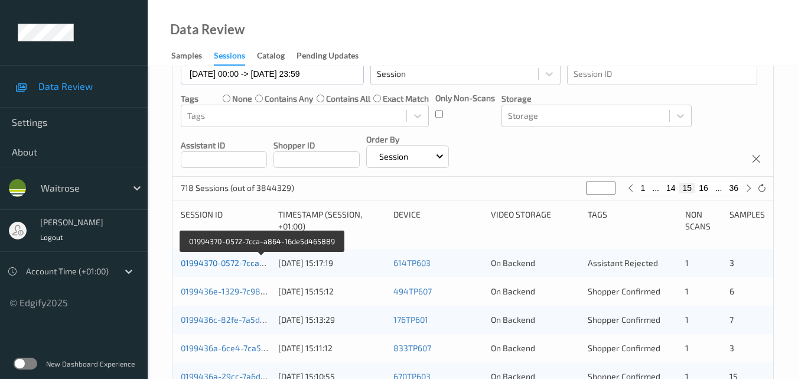
click at [224, 260] on link "01994370-0572-7cca-a864-16de5d465889" at bounding box center [262, 263] width 163 height 10
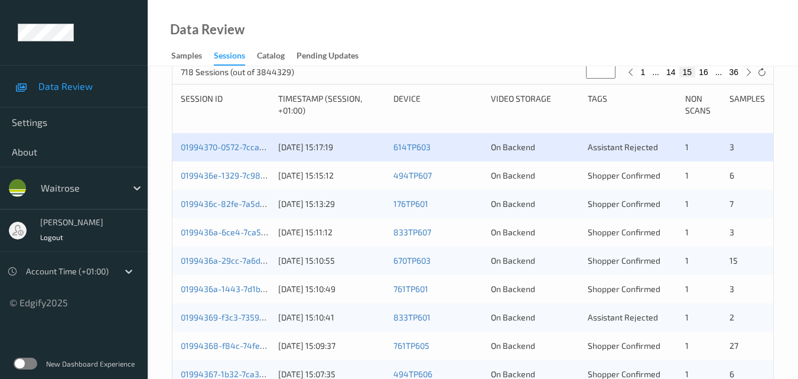
scroll to position [236, 0]
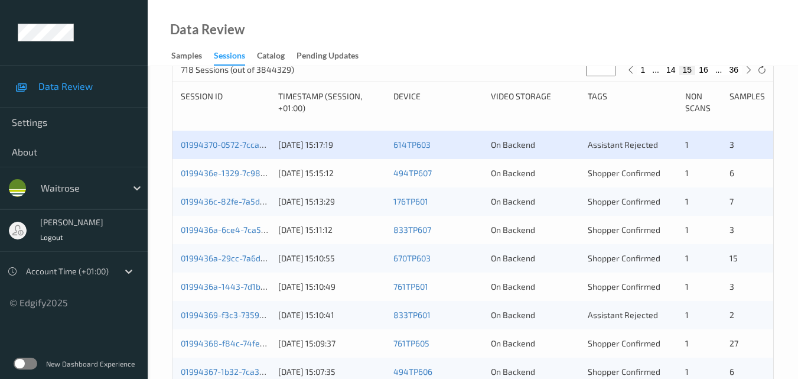
click at [232, 167] on div "0199436e-1329-7c98-8e9e-2d02efff5ac2" at bounding box center [225, 173] width 89 height 12
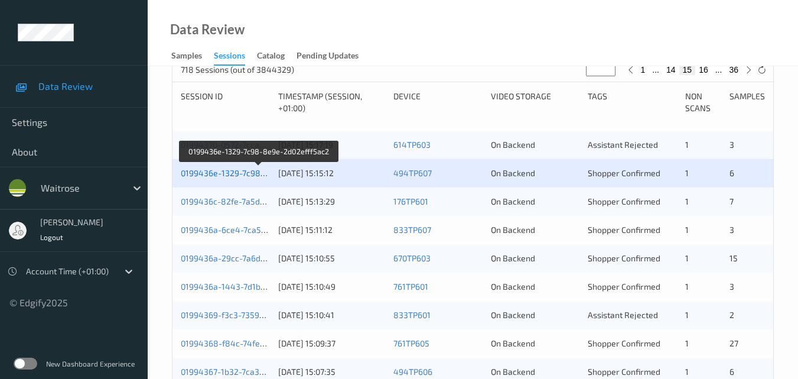
click at [226, 174] on link "0199436e-1329-7c98-8e9e-2d02efff5ac2" at bounding box center [259, 173] width 157 height 10
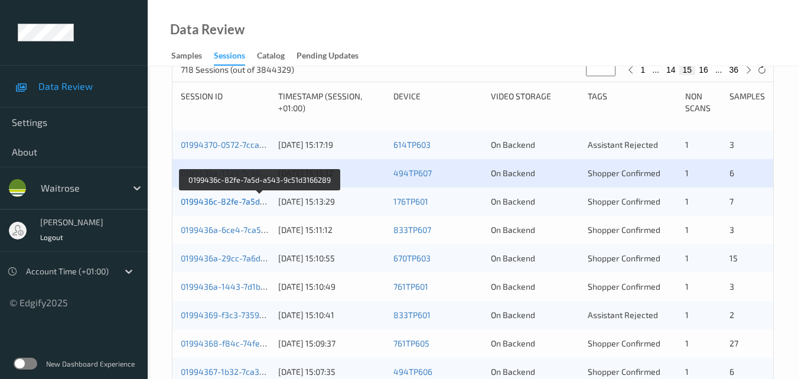
click at [239, 200] on link "0199436c-82fe-7a5d-a543-9c51d3166289" at bounding box center [261, 201] width 160 height 10
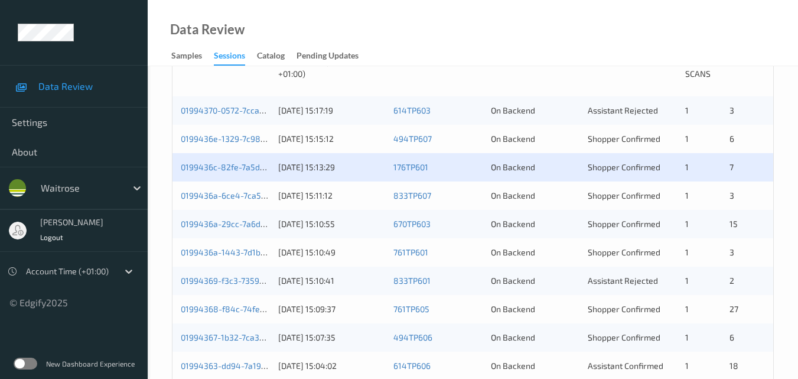
scroll to position [295, 0]
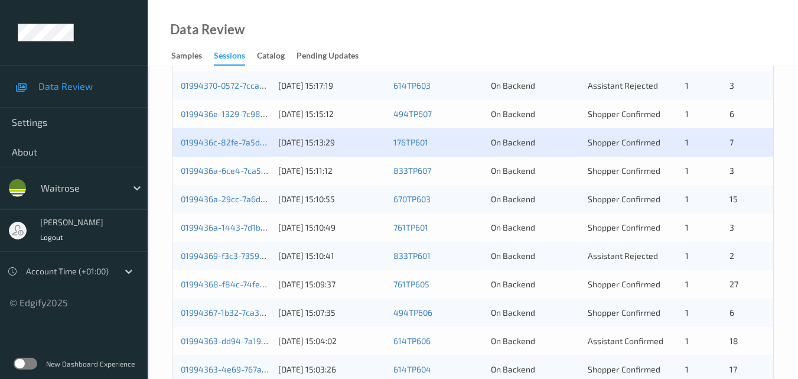
click at [226, 164] on div "0199436a-6ce4-7ca5-b98a-04bf523bc344 [DATE] 15:11:12 833TP607 On Backend Shoppe…" at bounding box center [473, 171] width 601 height 28
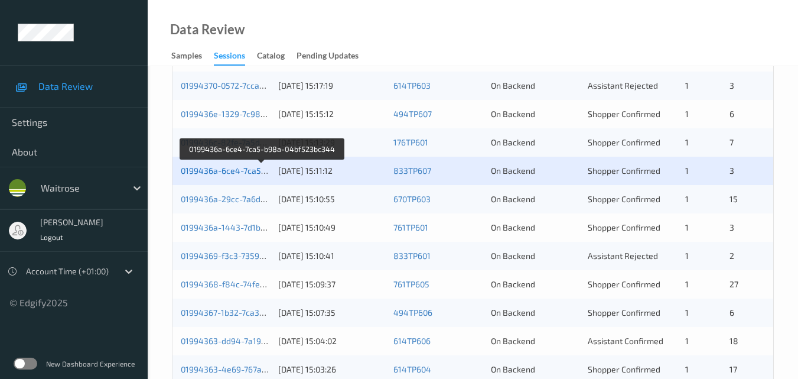
click at [226, 174] on link "0199436a-6ce4-7ca5-b98a-04bf523bc344" at bounding box center [262, 170] width 163 height 10
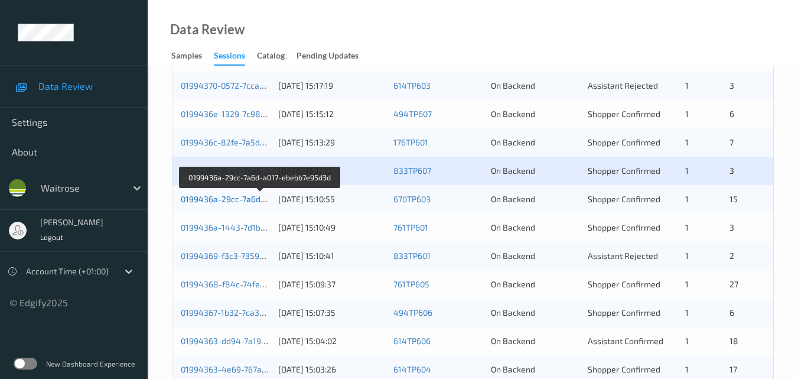
click at [245, 199] on link "0199436a-29cc-7a6d-a017-ebebb7e95d3d" at bounding box center [261, 199] width 160 height 10
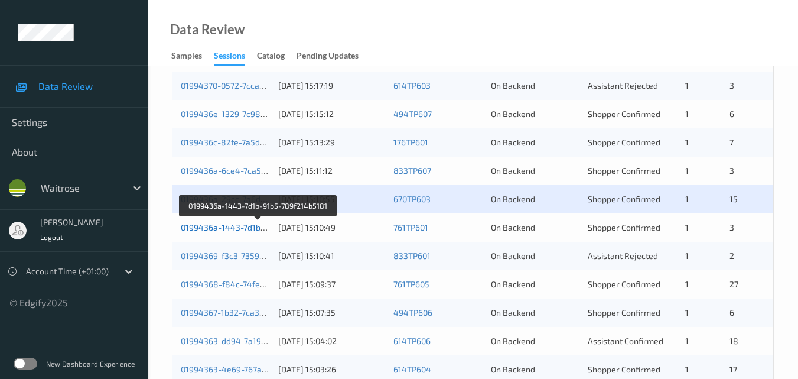
click at [226, 225] on link "0199436a-1443-7d1b-91b5-789f214b5181" at bounding box center [259, 227] width 157 height 10
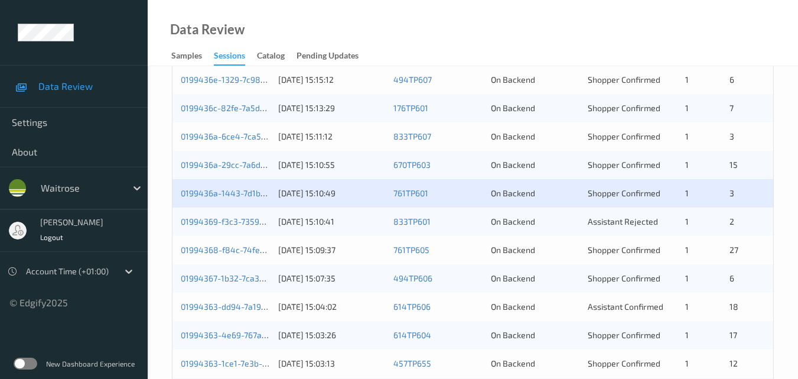
scroll to position [355, 0]
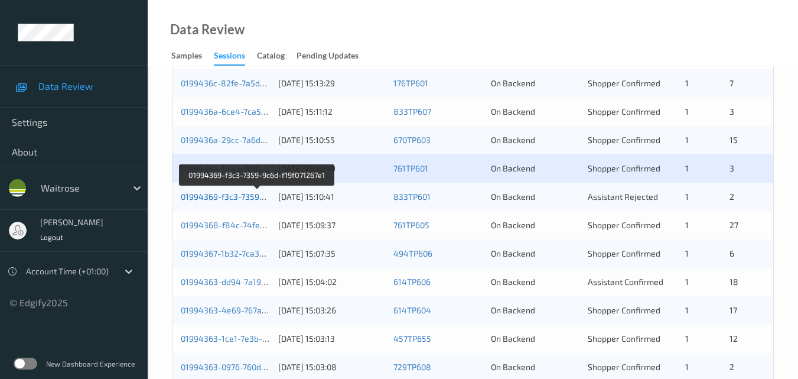
click at [235, 199] on link "01994369-f3c3-7359-9c6d-f19f071267e1" at bounding box center [257, 196] width 152 height 10
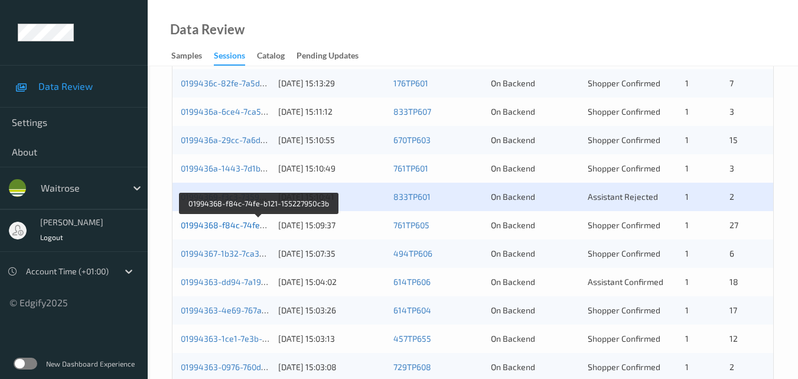
click at [227, 223] on link "01994368-f84c-74fe-b121-155227950c3b" at bounding box center [259, 225] width 157 height 10
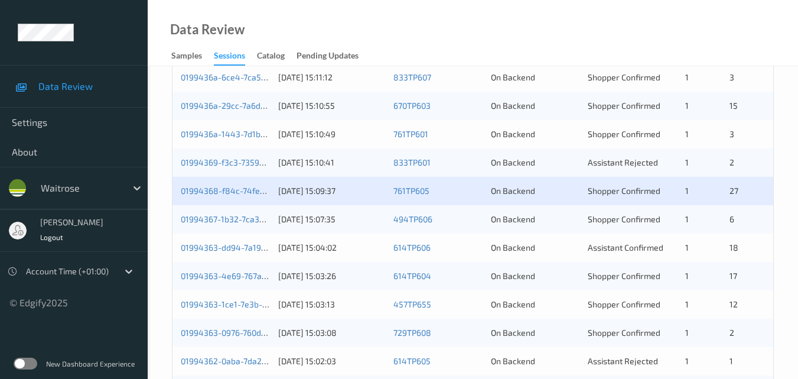
scroll to position [414, 0]
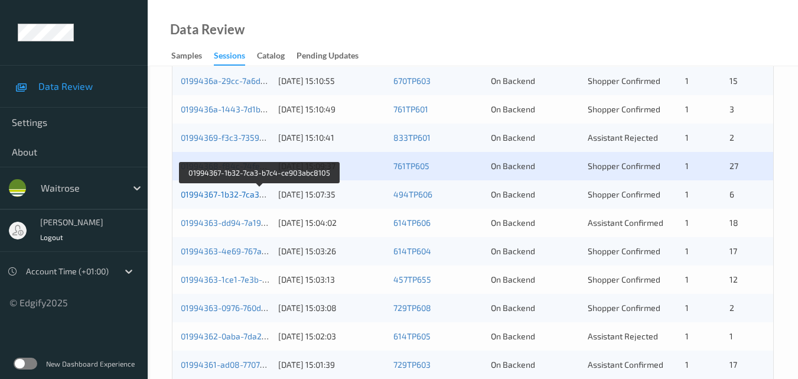
click at [240, 194] on link "01994367-1b32-7ca3-b7c4-ce903abc8105" at bounding box center [260, 194] width 159 height 10
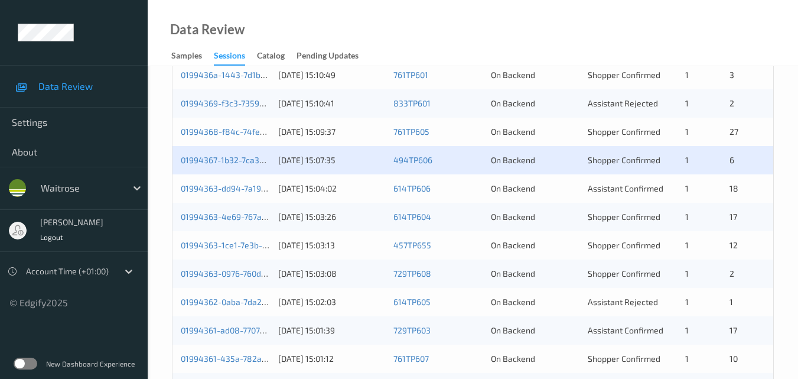
scroll to position [473, 0]
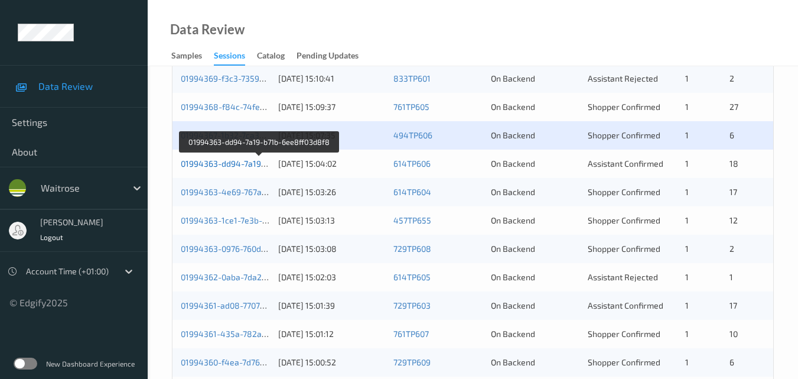
click at [238, 162] on link "01994363-dd94-7a19-b71b-6ee8ff03d8f8" at bounding box center [260, 163] width 158 height 10
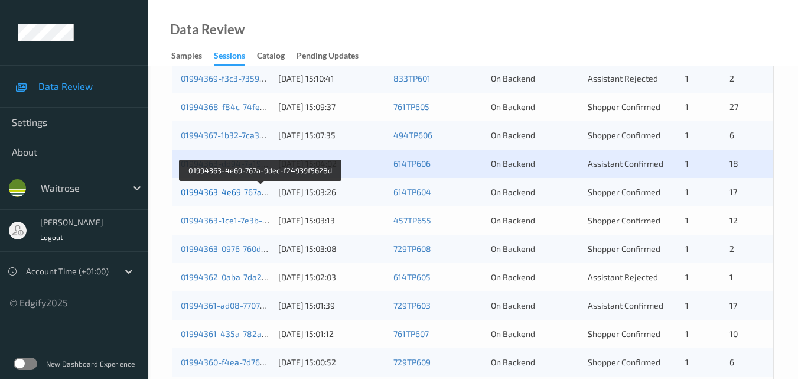
click at [243, 190] on link "01994363-4e69-767a-9dec-f24939f5628d" at bounding box center [261, 192] width 161 height 10
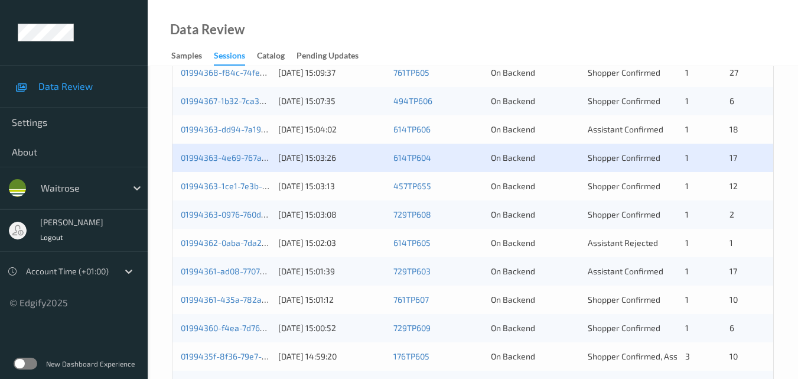
scroll to position [532, 0]
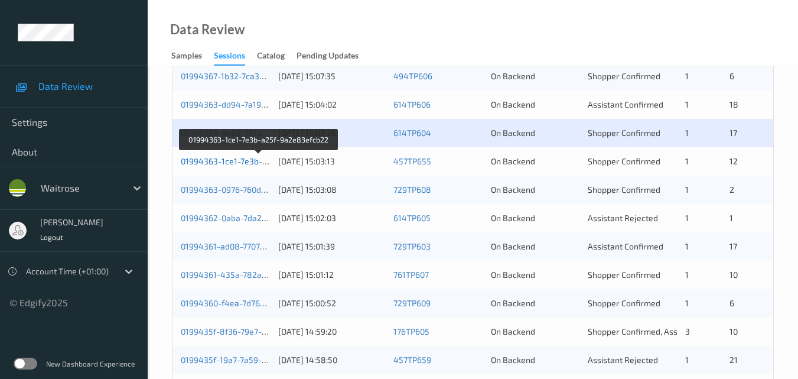
click at [215, 158] on link "01994363-1ce1-7e3b-a25f-9a2e83efcb22" at bounding box center [259, 161] width 157 height 10
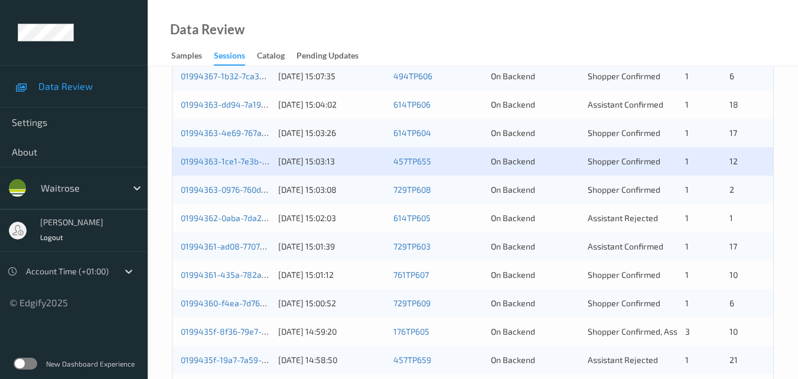
scroll to position [591, 0]
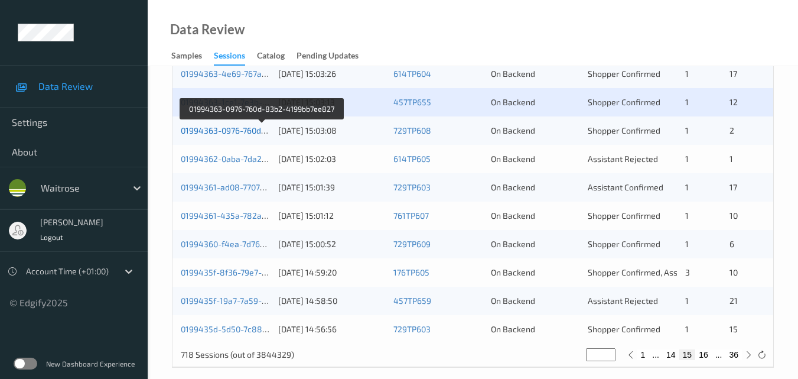
click at [225, 129] on link "01994363-0976-760d-83b2-4199bb7ee827" at bounding box center [262, 130] width 162 height 10
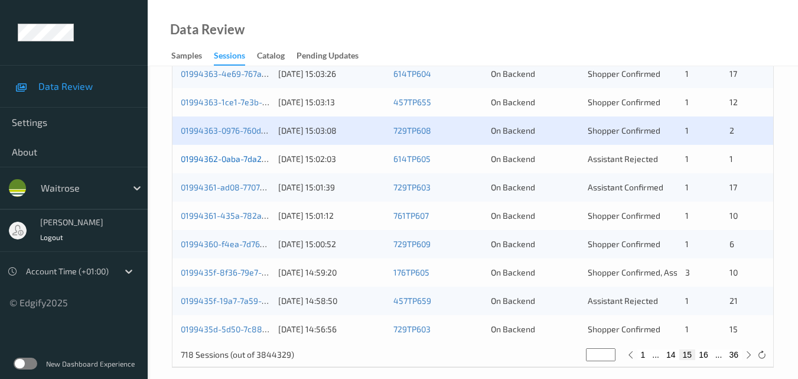
click at [231, 154] on link "01994362-0aba-7da2-ad80-989bb726eb9d" at bounding box center [263, 159] width 164 height 10
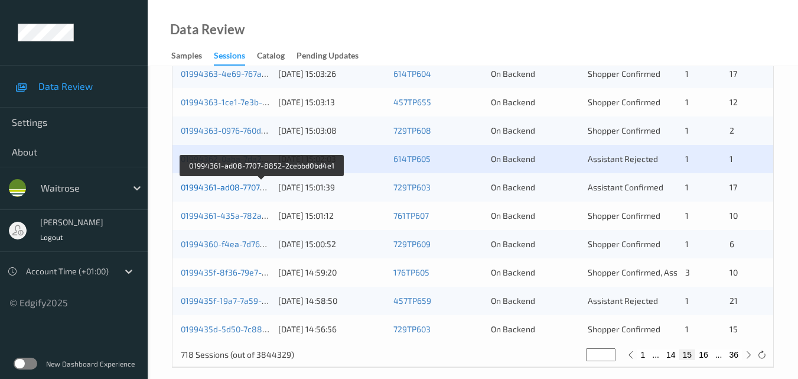
click at [235, 187] on link "01994361-ad08-7707-8852-2cebbd0bd4e1" at bounding box center [262, 187] width 162 height 10
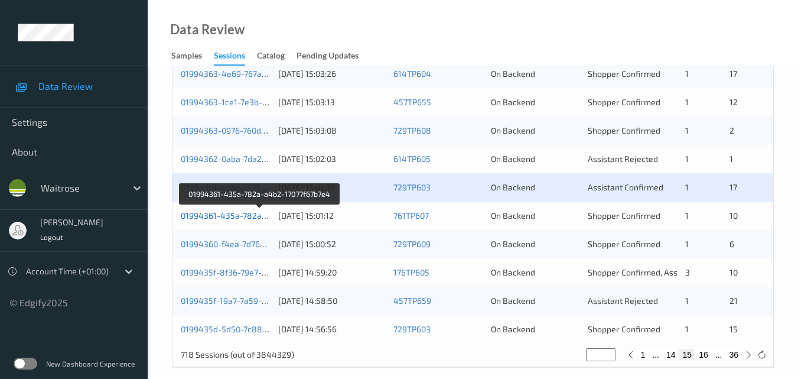
click at [245, 216] on link "01994361-435a-782a-a4b2-17077f67b7e4" at bounding box center [260, 215] width 159 height 10
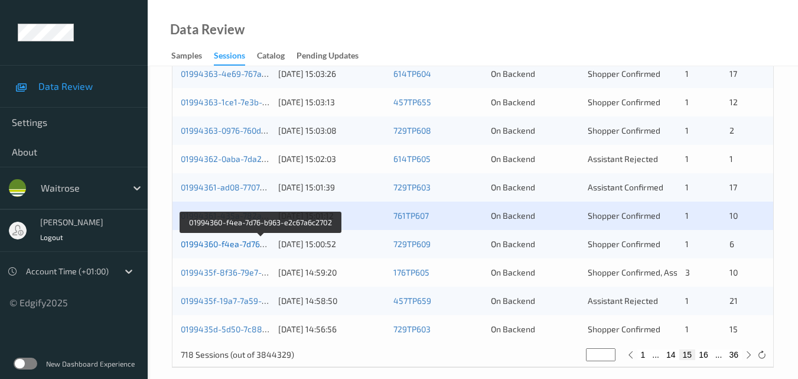
click at [235, 242] on link "01994360-f4ea-7d76-b963-e2c67a6c2702" at bounding box center [261, 244] width 160 height 10
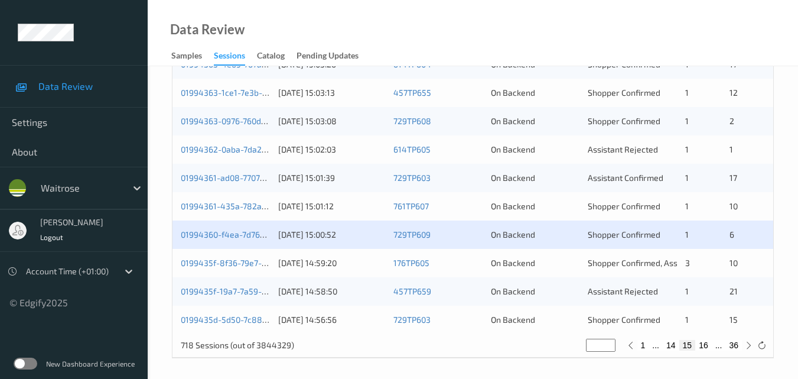
scroll to position [604, 0]
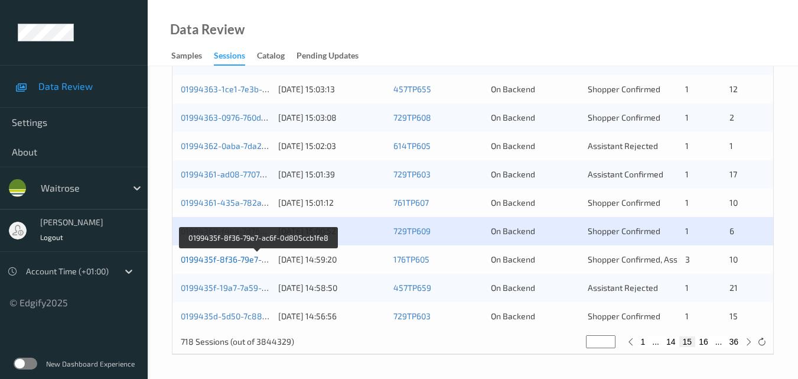
click at [248, 258] on link "0199435f-8f36-79e7-ac6f-0d805ccb1fe8" at bounding box center [258, 259] width 155 height 10
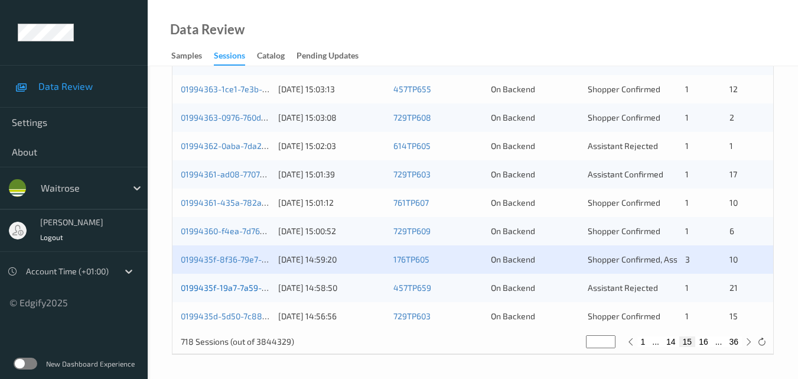
click at [216, 287] on link "0199435f-19a7-7a59-b9f8-f3a4aa2d72bf" at bounding box center [258, 287] width 155 height 10
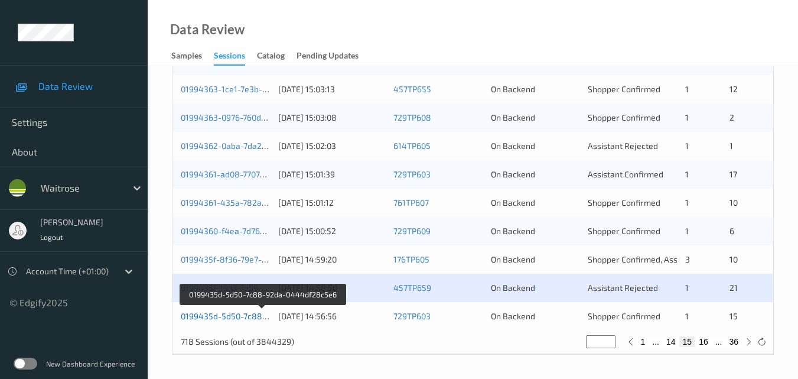
click at [232, 311] on link "0199435d-5d50-7c88-92da-0444df28c5e6" at bounding box center [263, 316] width 164 height 10
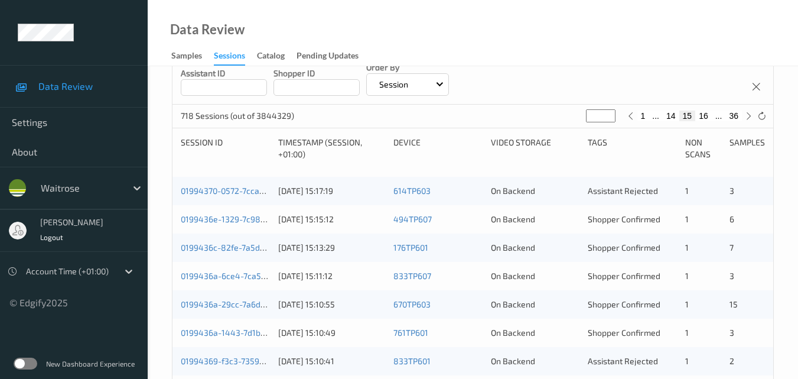
scroll to position [13, 0]
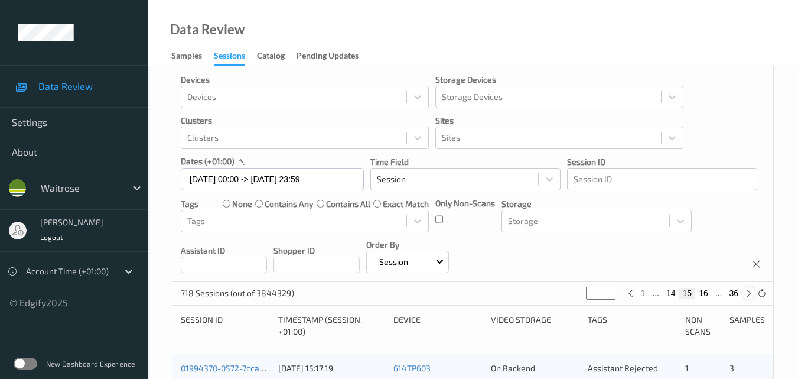
click at [746, 291] on icon at bounding box center [748, 293] width 9 height 9
type input "**"
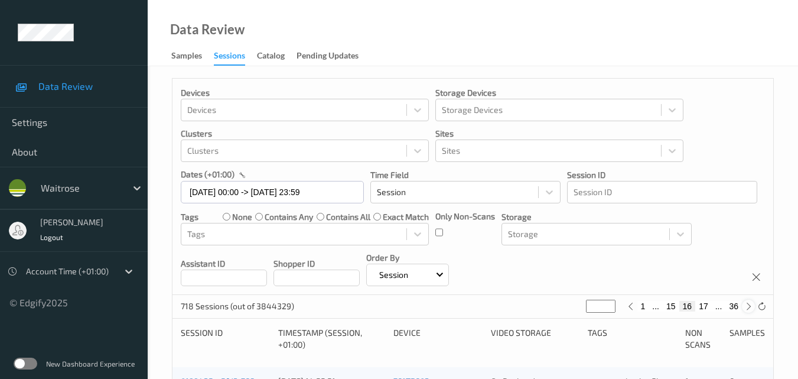
click at [743, 305] on div at bounding box center [748, 306] width 13 height 13
type input "**"
click at [743, 305] on div at bounding box center [748, 306] width 13 height 13
type input "**"
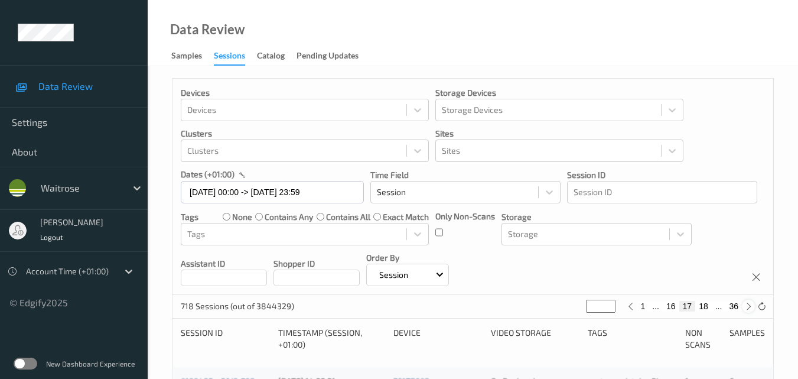
type input "**"
click at [743, 305] on div at bounding box center [748, 306] width 13 height 13
type input "**"
click at [743, 305] on div at bounding box center [748, 306] width 13 height 13
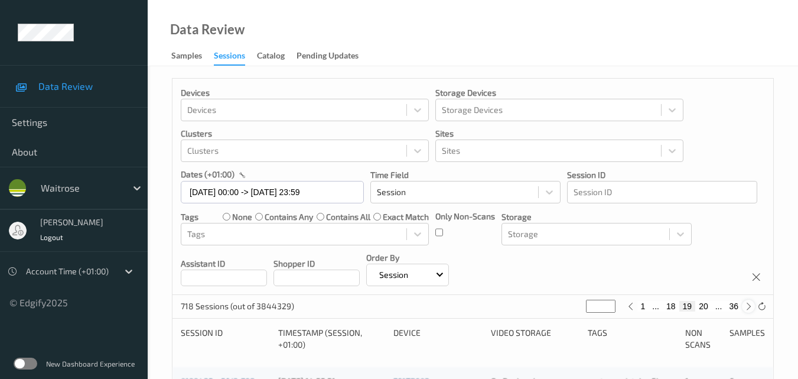
type input "**"
click at [743, 305] on div at bounding box center [748, 306] width 13 height 13
type input "**"
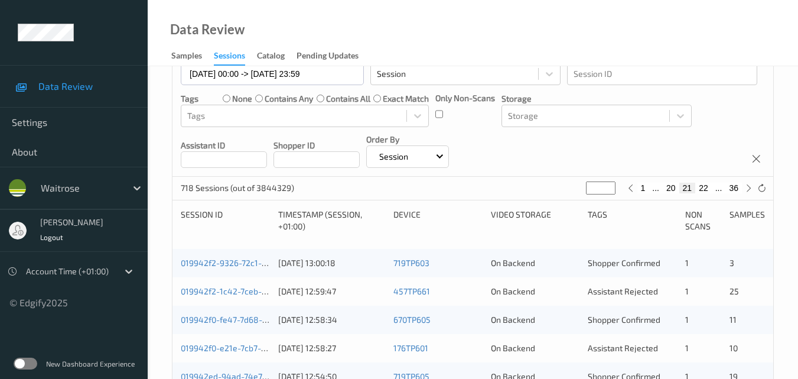
scroll to position [177, 0]
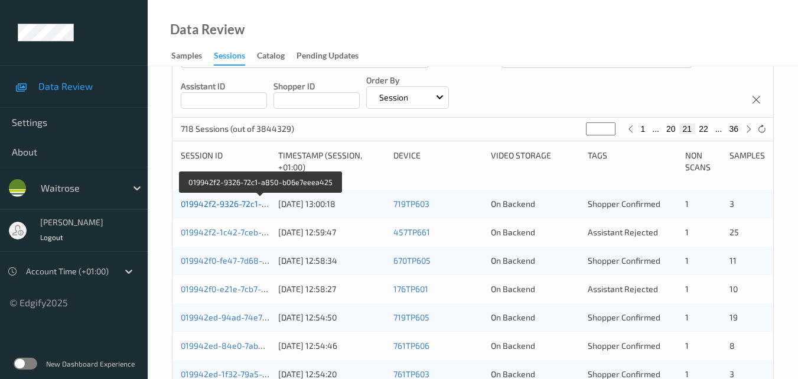
click at [229, 202] on link "019942f2-9326-72c1-a850-b06e7eeea425" at bounding box center [261, 204] width 161 height 10
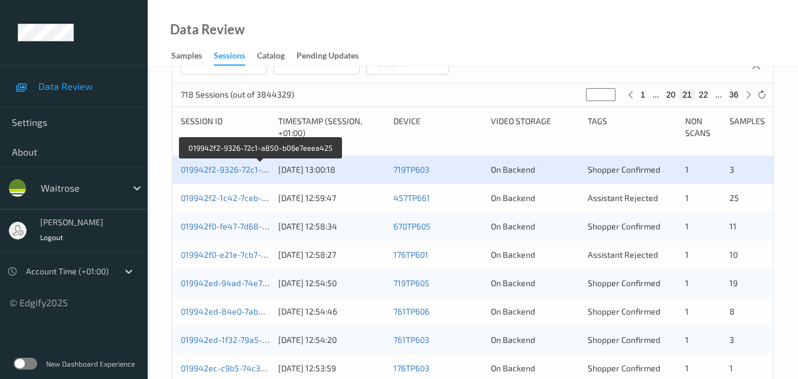
scroll to position [236, 0]
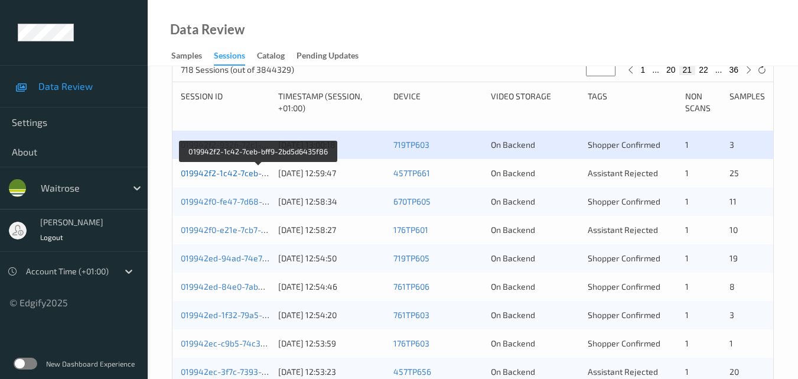
click at [233, 173] on link "019942f2-1c42-7ceb-bff9-2bd5d6435f86" at bounding box center [259, 173] width 156 height 10
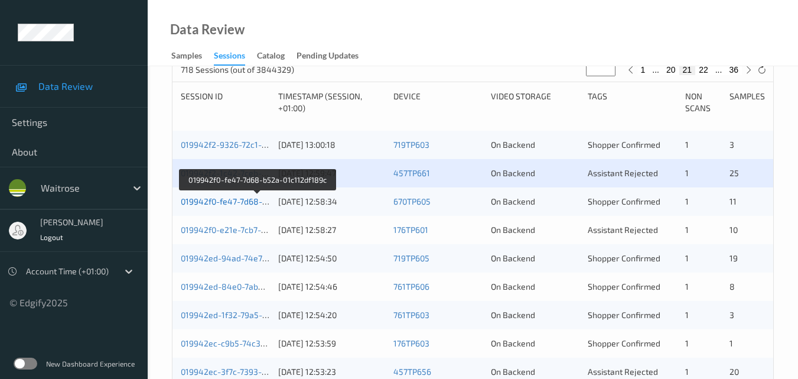
click at [241, 197] on link "019942f0-fe47-7d68-b52a-01c112df189c" at bounding box center [258, 201] width 154 height 10
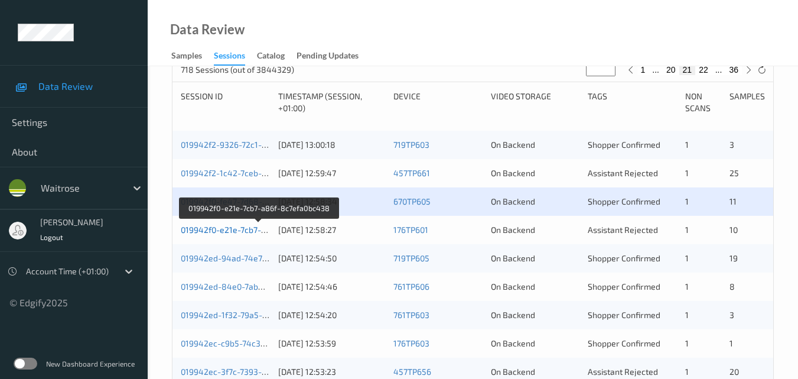
click at [222, 231] on link "019942f0-e21e-7cb7-a86f-8c7efa0bc438" at bounding box center [259, 230] width 157 height 10
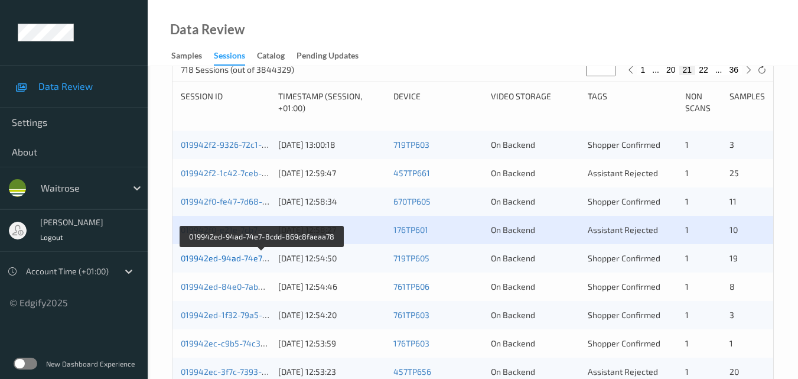
click at [242, 254] on link "019942ed-94ad-74e7-8cdd-869c8faeaa78" at bounding box center [262, 258] width 163 height 10
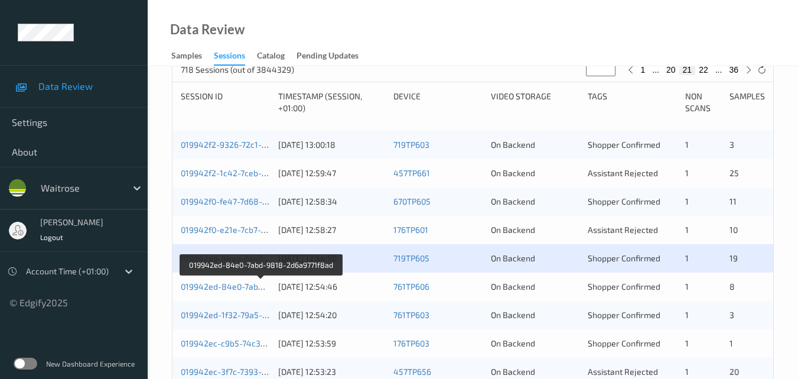
drag, startPoint x: 235, startPoint y: 287, endPoint x: 258, endPoint y: 167, distance: 122.2
click at [235, 286] on link "019942ed-84e0-7abd-9818-2d6a9771f8ad" at bounding box center [261, 286] width 161 height 10
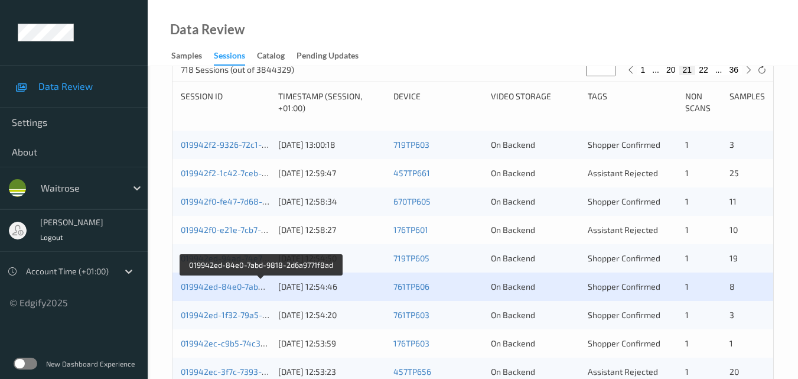
scroll to position [295, 0]
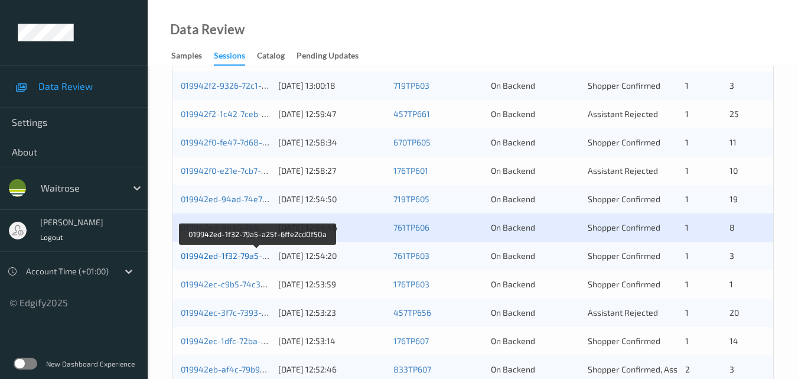
click at [233, 256] on link "019942ed-1f32-79a5-a25f-6ffe2cd0f50a" at bounding box center [257, 256] width 153 height 10
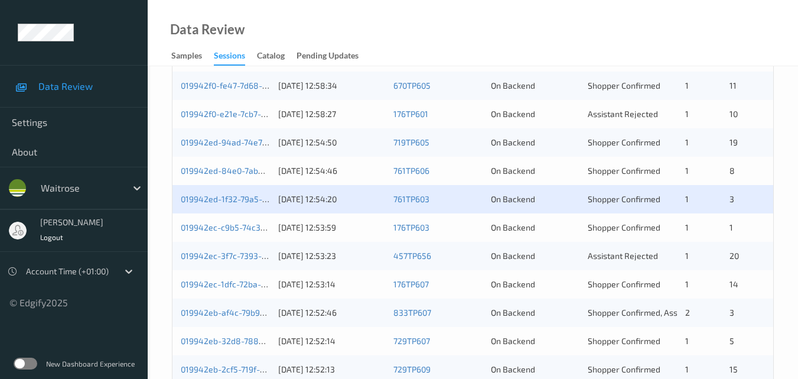
scroll to position [473, 0]
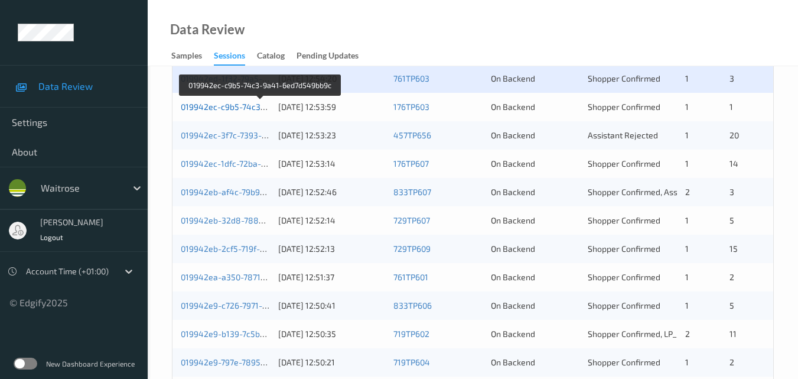
click at [235, 102] on link "019942ec-c9b5-74c3-9a41-6ed7d549bb9c" at bounding box center [261, 107] width 161 height 10
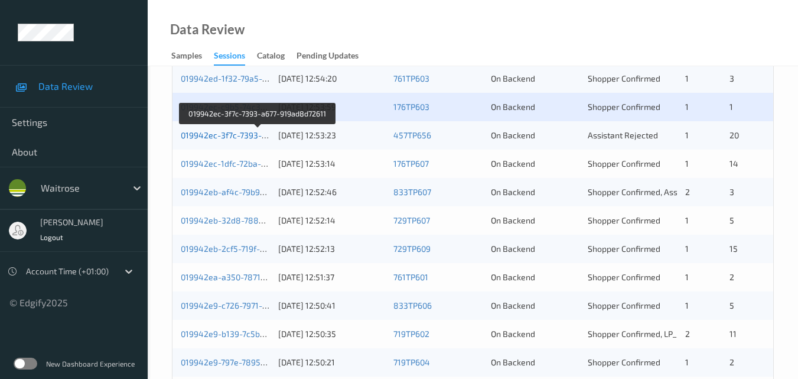
click at [245, 133] on link "019942ec-3f7c-7393-a677-919ad8d72611" at bounding box center [258, 135] width 155 height 10
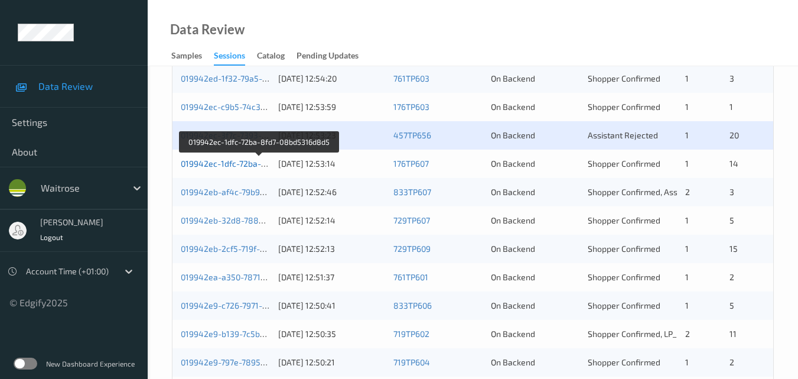
click at [228, 163] on link "019942ec-1dfc-72ba-8fd7-08bd5316d8d5" at bounding box center [260, 163] width 158 height 10
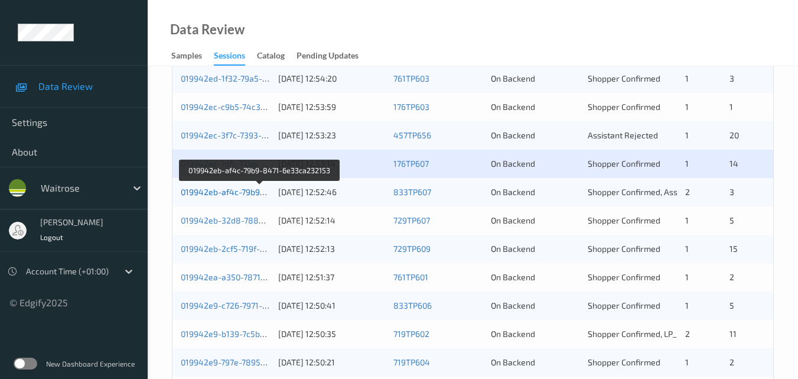
click at [239, 196] on link "019942eb-af4c-79b9-8471-6e33ca232153" at bounding box center [261, 192] width 160 height 10
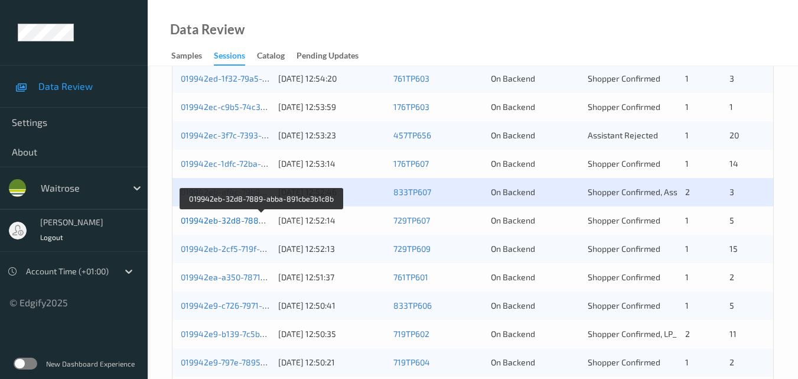
click at [213, 219] on link "019942eb-32d8-7889-abba-891cbe3b1c8b" at bounding box center [262, 220] width 163 height 10
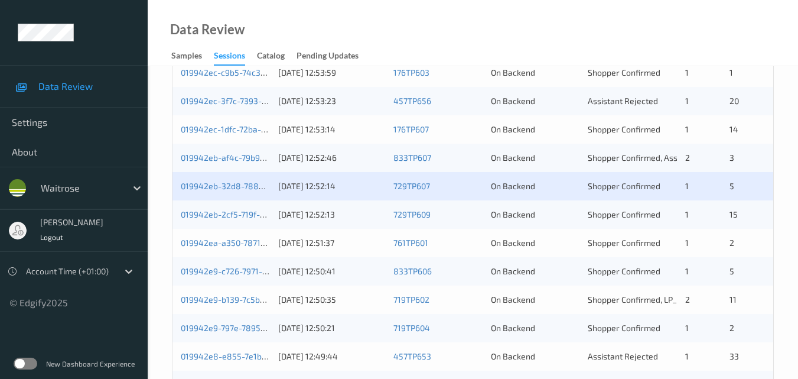
scroll to position [532, 0]
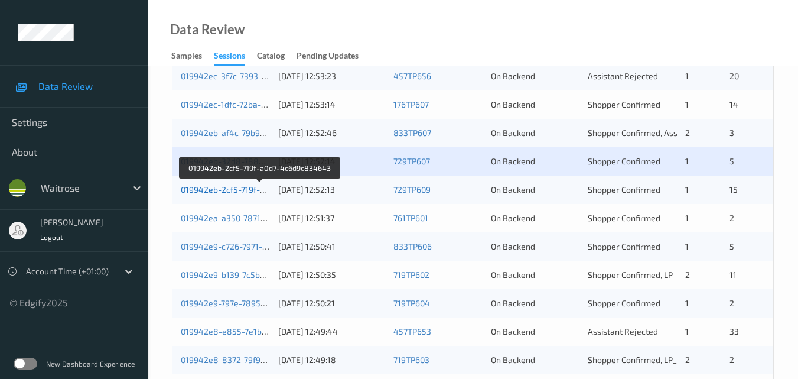
click at [230, 186] on link "019942eb-2cf5-719f-a0d7-4c6d9c834643" at bounding box center [260, 189] width 159 height 10
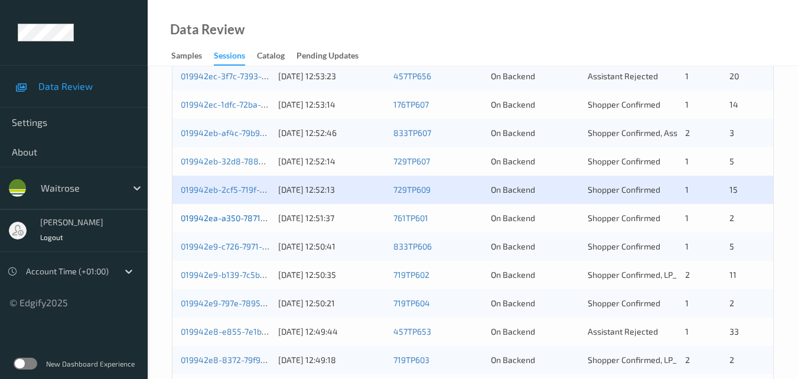
click at [227, 215] on link "019942ea-a350-7871-8e3b-c4fea3a95004" at bounding box center [262, 218] width 162 height 10
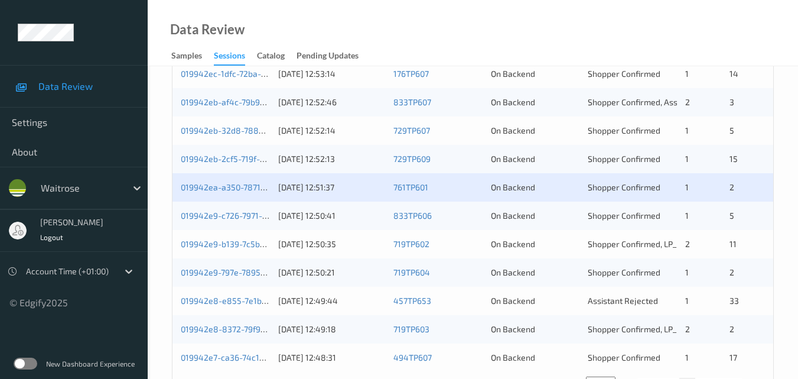
scroll to position [604, 0]
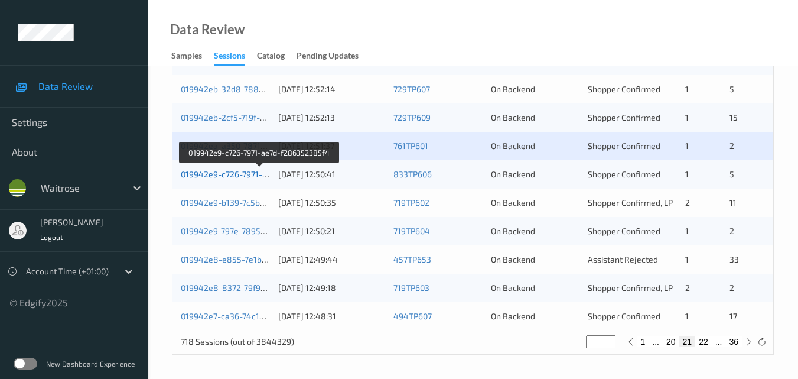
click at [219, 175] on link "019942e9-c726-7971-ae7d-f286352385f4" at bounding box center [260, 174] width 158 height 10
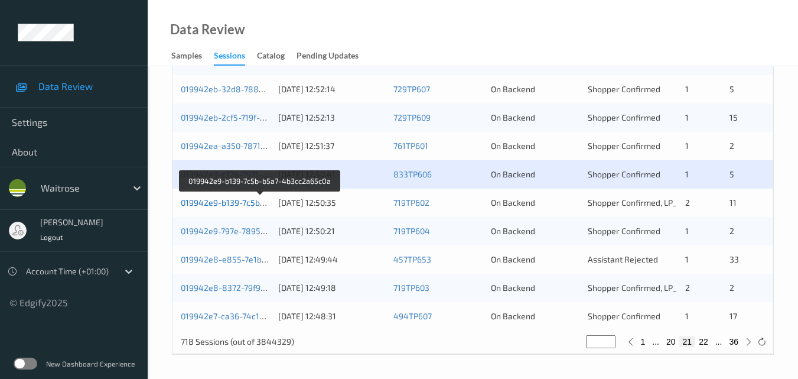
click at [239, 201] on link "019942e9-b139-7c5b-b5a7-4b3cc2a65c0a" at bounding box center [261, 202] width 160 height 10
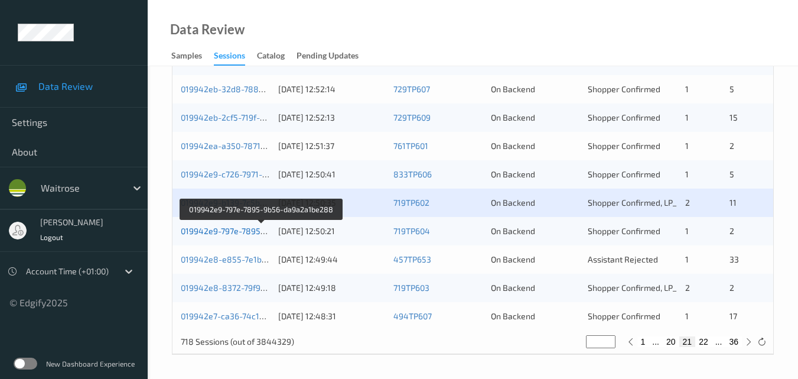
click at [234, 227] on link "019942e9-797e-7895-9b56-da9a2a1be288" at bounding box center [262, 231] width 162 height 10
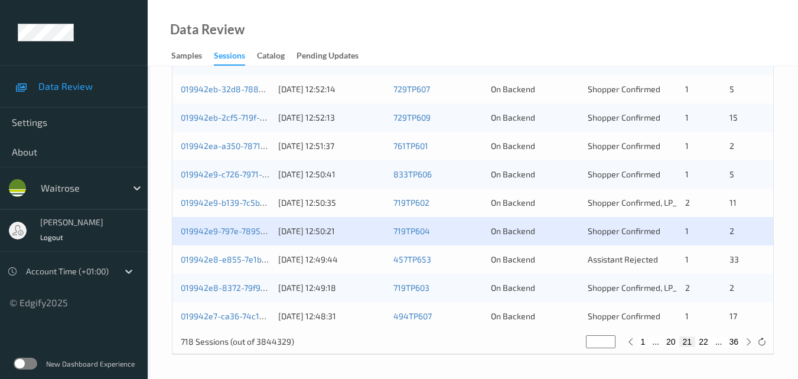
click at [235, 251] on div "019942e8-e855-7e1b-b4ab-ce31ea0d4b17 [DATE] 12:49:44 457TP653 On Backend Assist…" at bounding box center [473, 259] width 601 height 28
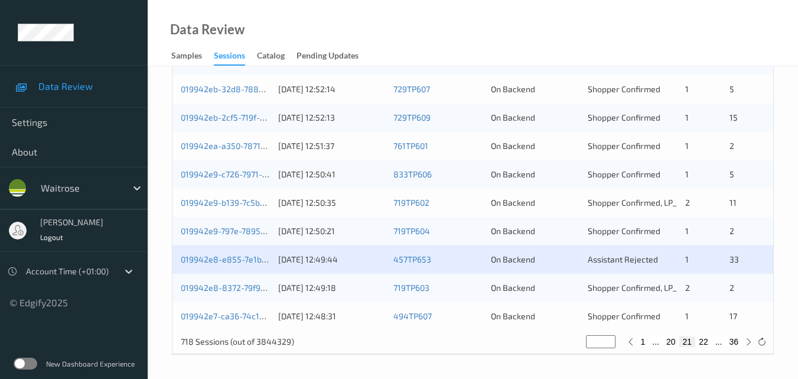
click at [246, 282] on div "019942e8-8372-79f9-8eb4-0ab192e4f08a" at bounding box center [225, 288] width 89 height 12
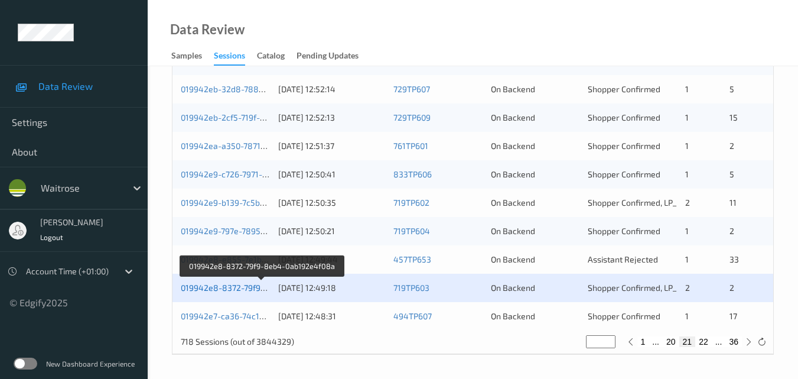
click at [239, 288] on link "019942e8-8372-79f9-8eb4-0ab192e4f08a" at bounding box center [262, 287] width 162 height 10
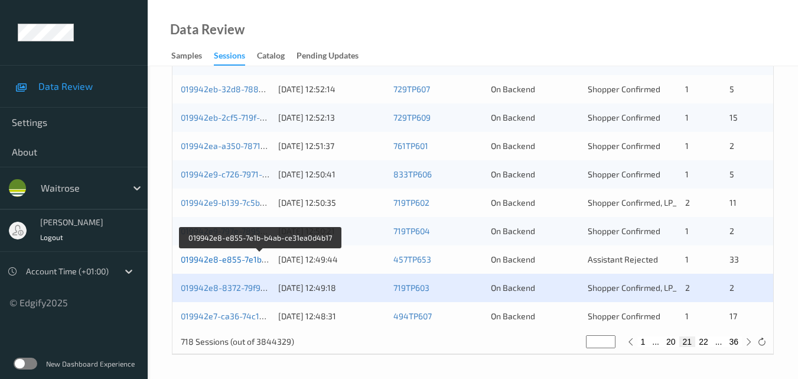
click at [238, 259] on link "019942e8-e855-7e1b-b4ab-ce31ea0d4b17" at bounding box center [261, 259] width 161 height 10
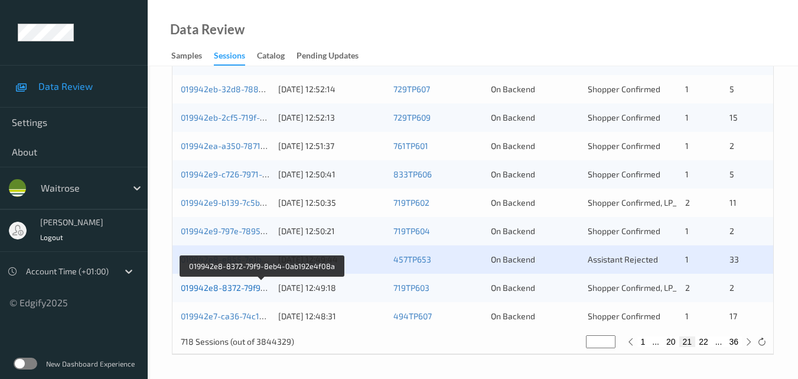
click at [239, 288] on link "019942e8-8372-79f9-8eb4-0ab192e4f08a" at bounding box center [262, 287] width 162 height 10
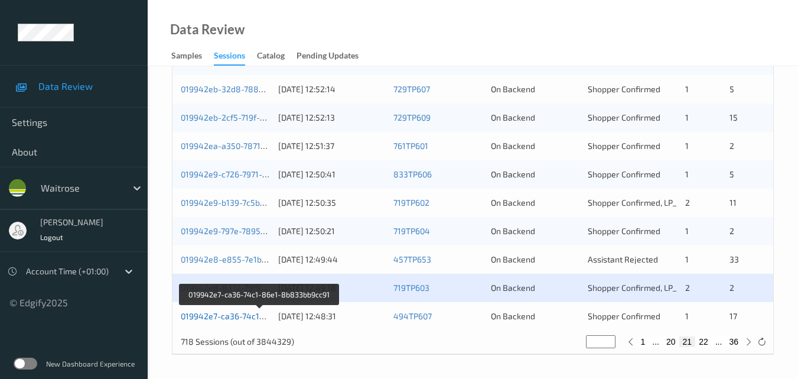
click at [225, 312] on link "019942e7-ca36-74c1-86e1-8b833bb9cc91" at bounding box center [261, 316] width 160 height 10
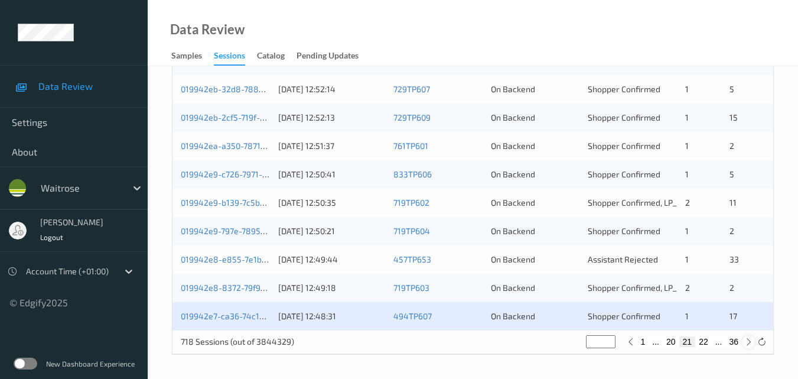
click at [748, 342] on icon at bounding box center [748, 341] width 9 height 9
type input "**"
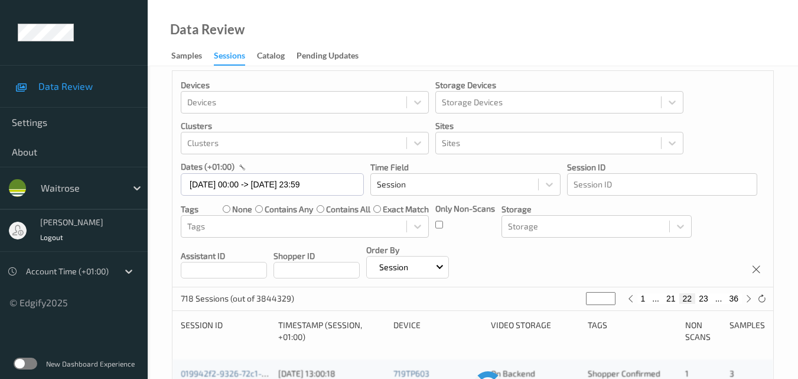
scroll to position [0, 0]
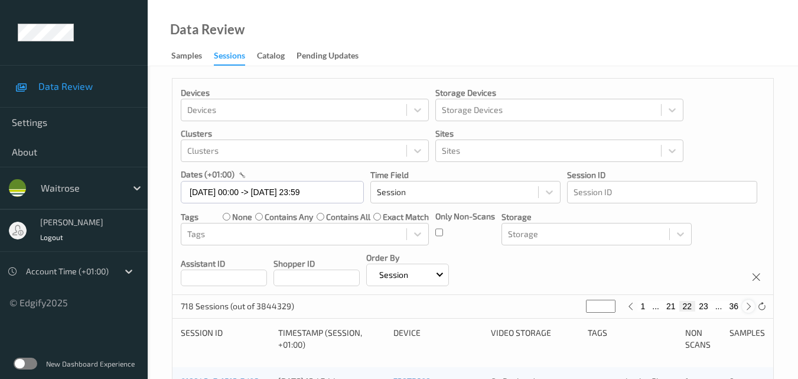
click at [746, 307] on icon at bounding box center [748, 306] width 9 height 9
type input "**"
click at [747, 307] on icon at bounding box center [748, 306] width 9 height 9
type input "**"
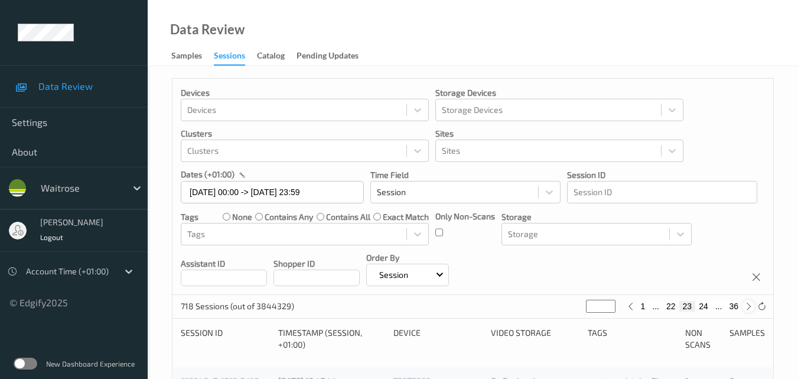
type input "**"
click at [747, 307] on icon at bounding box center [748, 306] width 9 height 9
type input "**"
click at [634, 306] on icon at bounding box center [630, 306] width 9 height 9
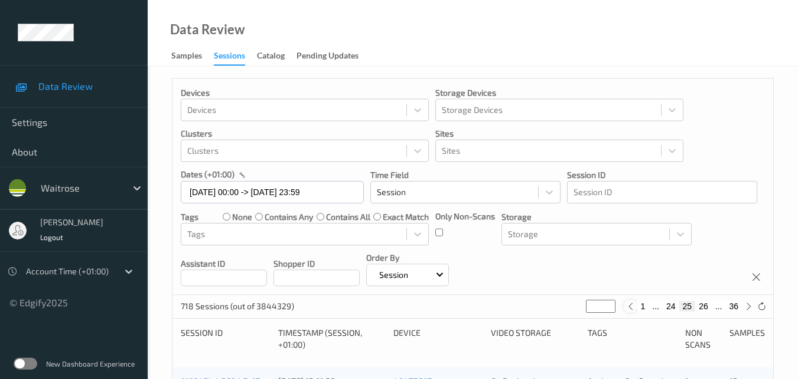
type input "**"
click at [557, 303] on div "718 Sessions (out of 3844329) ** 1 ... 23 24 25 ... 36" at bounding box center [473, 307] width 601 height 24
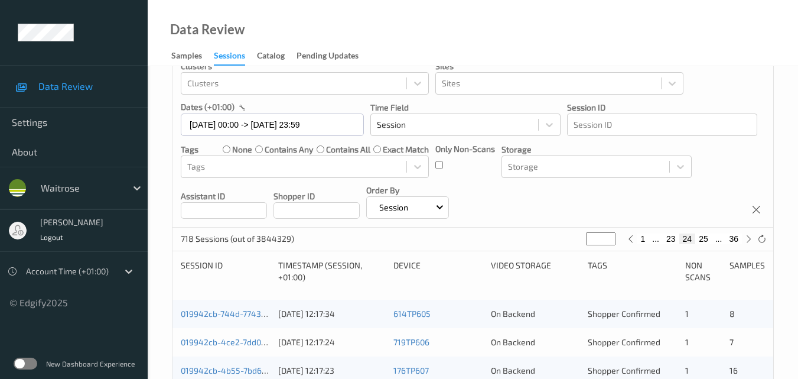
scroll to position [177, 0]
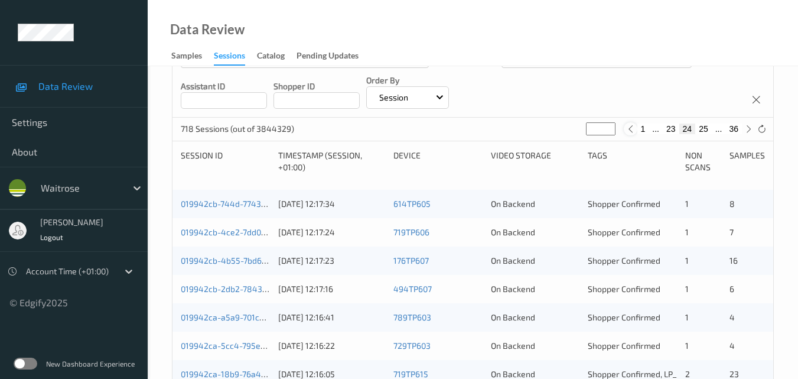
click at [631, 127] on icon at bounding box center [630, 129] width 9 height 9
type input "**"
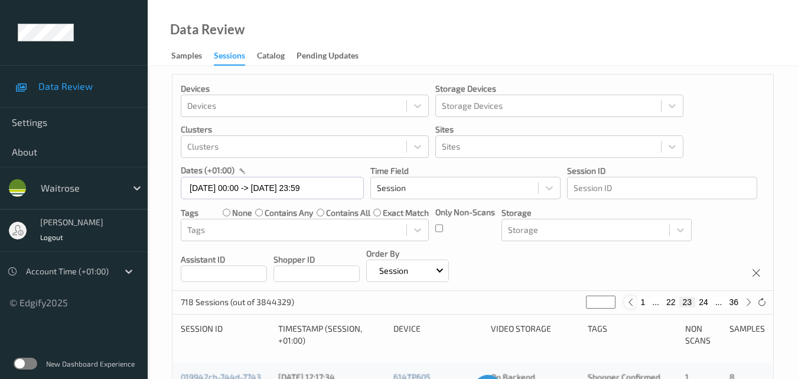
scroll to position [0, 0]
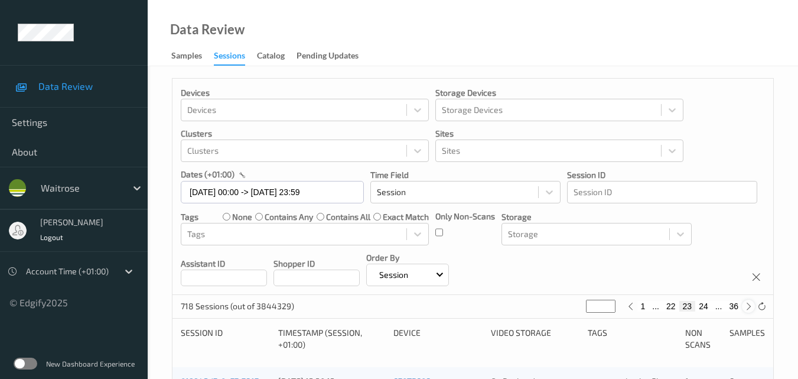
click at [748, 310] on icon at bounding box center [748, 306] width 9 height 9
type input "**"
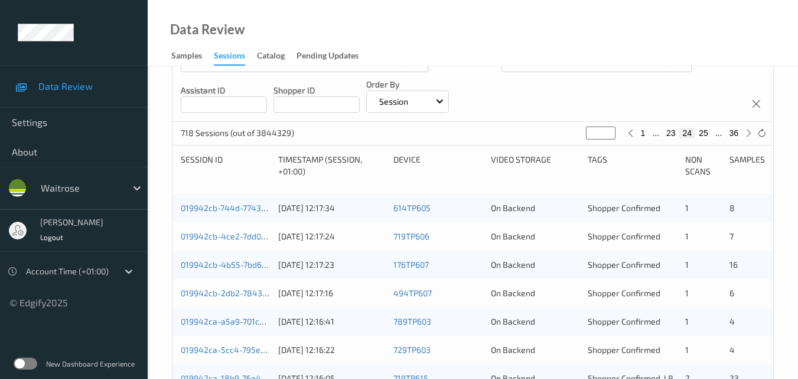
scroll to position [177, 0]
